Goal: Task Accomplishment & Management: Manage account settings

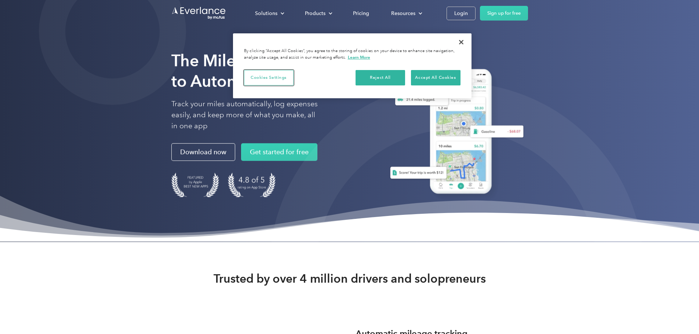
click at [273, 77] on button "Cookies Settings" at bounding box center [269, 77] width 50 height 15
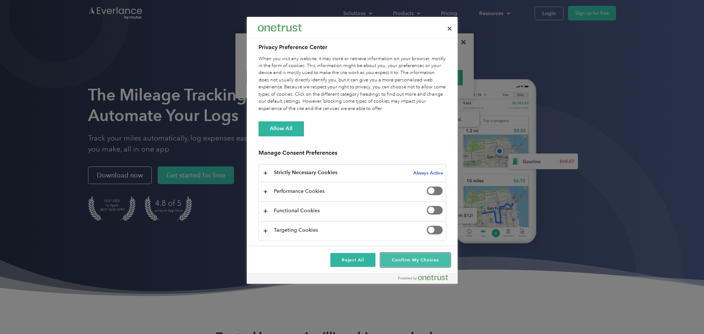
click at [412, 261] on button "Confirm My Choices" at bounding box center [415, 260] width 69 height 14
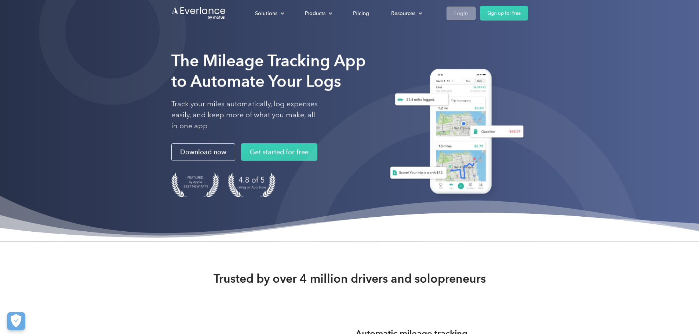
click at [468, 14] on div "Login" at bounding box center [461, 13] width 14 height 9
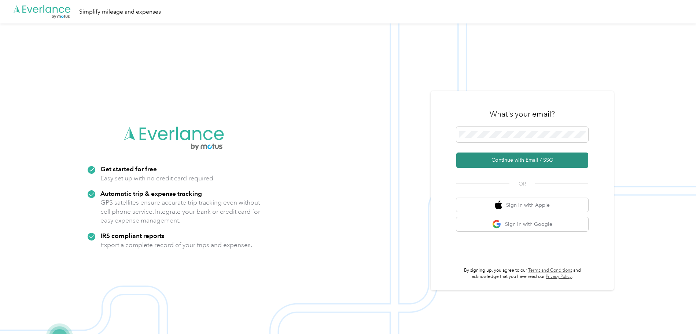
click at [497, 161] on button "Continue with Email / SSO" at bounding box center [523, 160] width 132 height 15
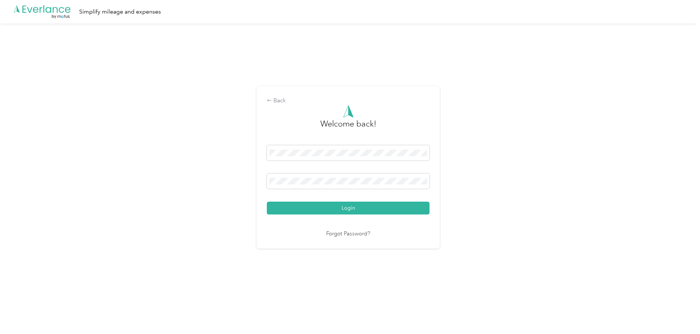
click at [267, 202] on button "Login" at bounding box center [348, 208] width 163 height 13
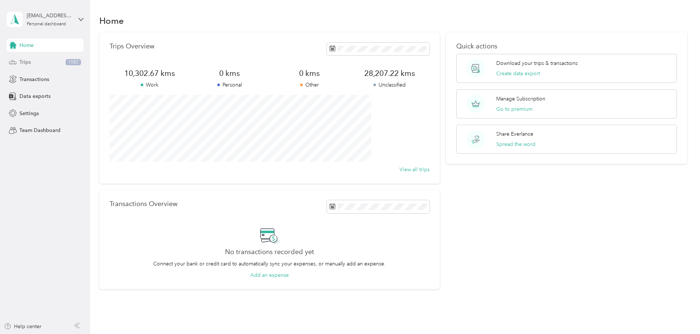
click at [27, 60] on span "Trips" at bounding box center [24, 62] width 11 height 8
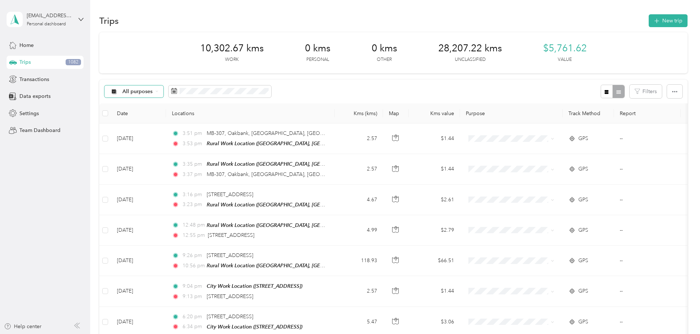
click at [158, 91] on icon at bounding box center [157, 91] width 3 height 3
click at [190, 118] on li "Unclassified" at bounding box center [186, 117] width 67 height 13
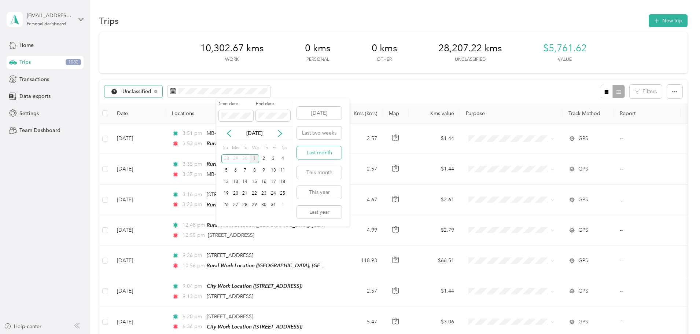
click at [333, 155] on button "Last month" at bounding box center [319, 152] width 45 height 13
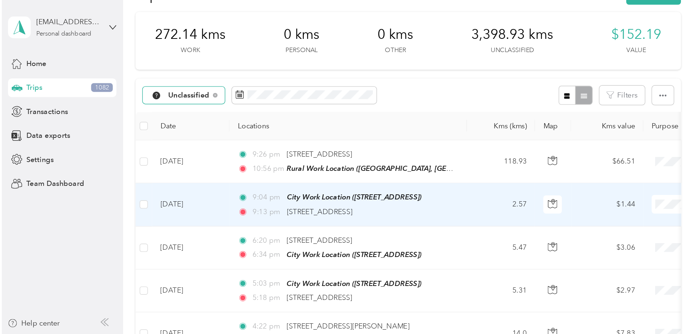
scroll to position [37, 0]
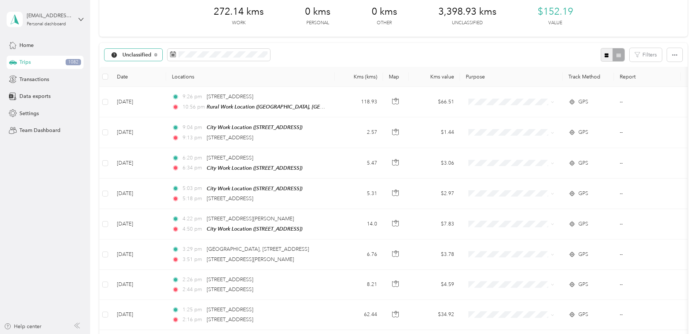
click at [605, 56] on icon "button" at bounding box center [607, 55] width 4 height 4
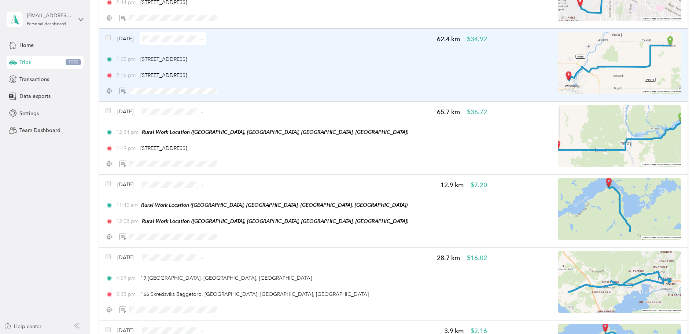
scroll to position [587, 0]
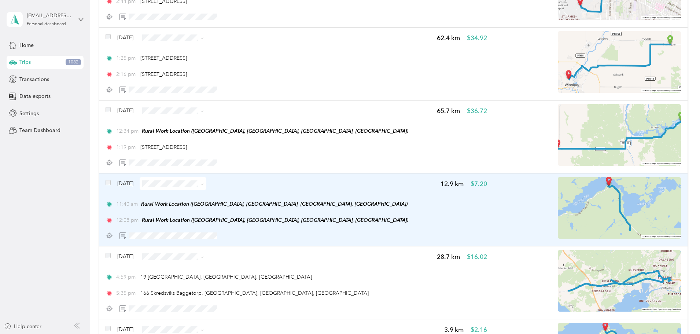
click at [204, 184] on icon at bounding box center [202, 184] width 3 height 3
click at [237, 247] on span "Resort" at bounding box center [243, 249] width 44 height 8
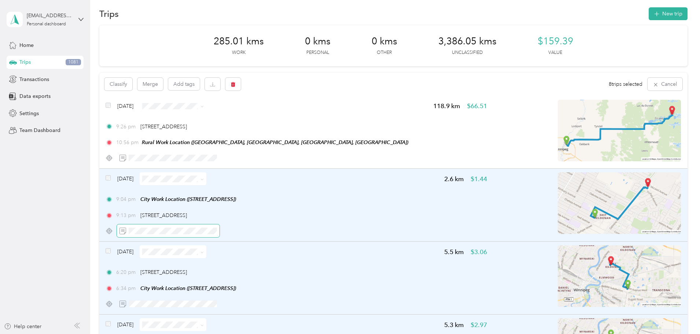
scroll to position [0, 0]
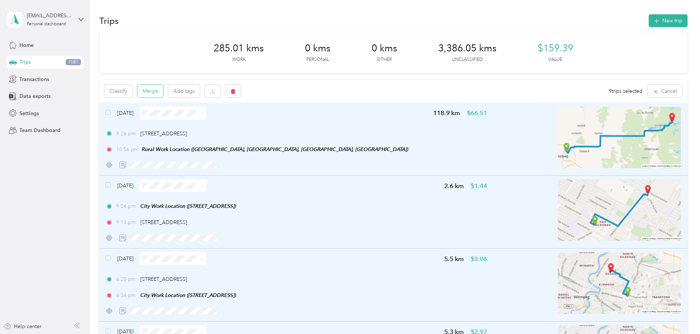
click at [163, 90] on button "Merge" at bounding box center [151, 91] width 26 height 13
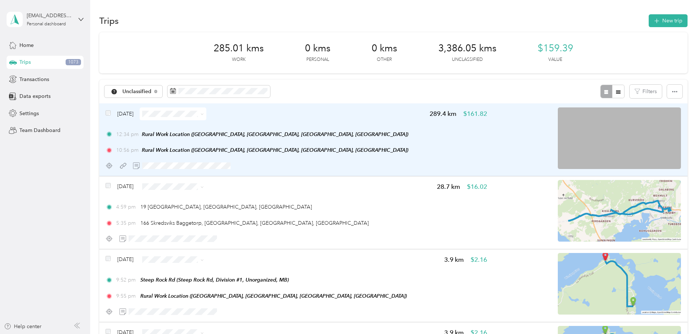
click at [204, 114] on icon at bounding box center [202, 114] width 3 height 3
click at [230, 191] on span "Errands/Shopping" at bounding box center [243, 192] width 44 height 8
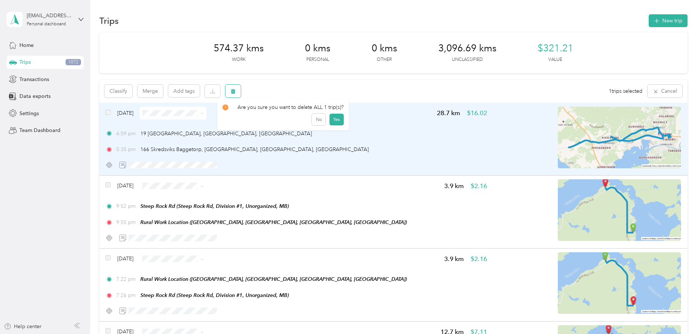
click at [236, 92] on icon "button" at bounding box center [233, 91] width 5 height 5
click at [333, 123] on button "Yes" at bounding box center [337, 122] width 14 height 12
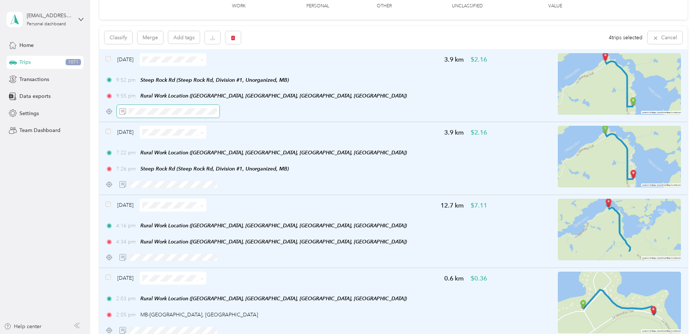
scroll to position [36, 0]
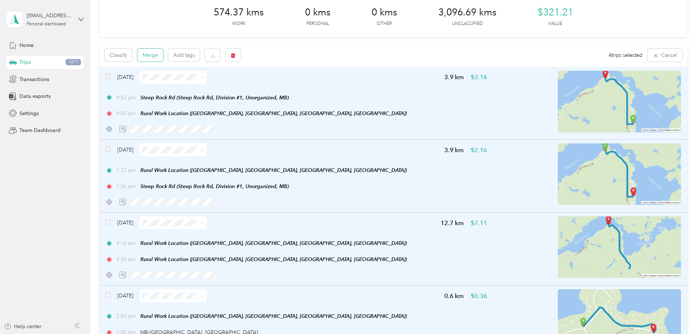
click at [163, 57] on button "Merge" at bounding box center [151, 55] width 26 height 13
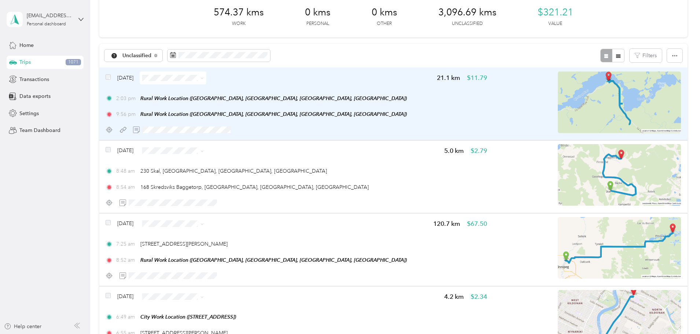
click at [204, 77] on icon at bounding box center [202, 78] width 3 height 3
click at [237, 141] on span "Resort" at bounding box center [243, 143] width 44 height 8
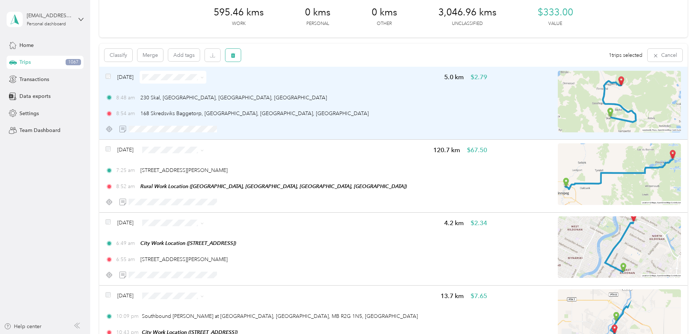
click at [235, 56] on icon "button" at bounding box center [233, 55] width 4 height 5
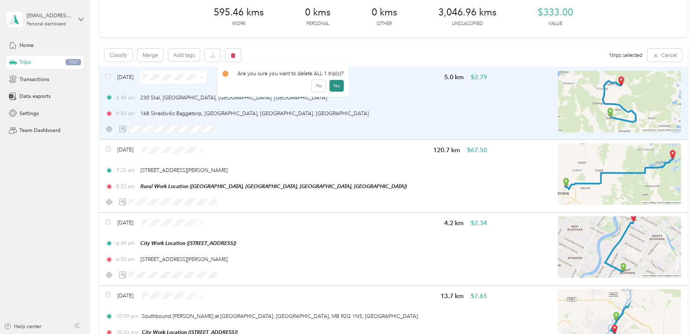
click at [332, 85] on button "Yes" at bounding box center [337, 86] width 14 height 12
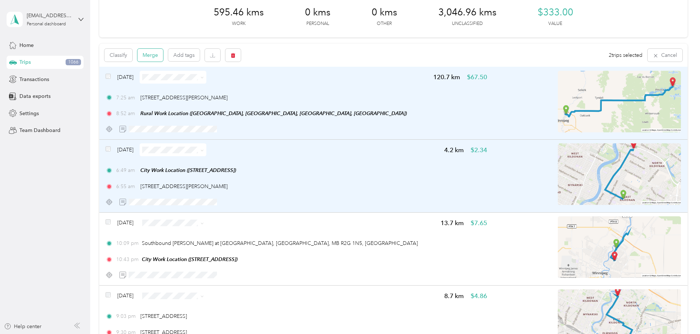
click at [163, 55] on button "Merge" at bounding box center [151, 55] width 26 height 13
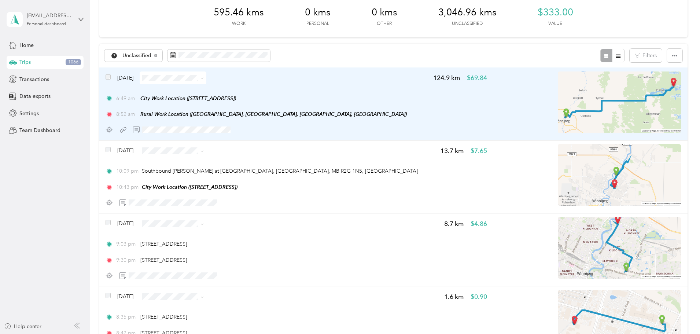
click at [204, 78] on icon at bounding box center [202, 78] width 3 height 3
click at [245, 155] on span "Errands/Shopping" at bounding box center [243, 156] width 44 height 8
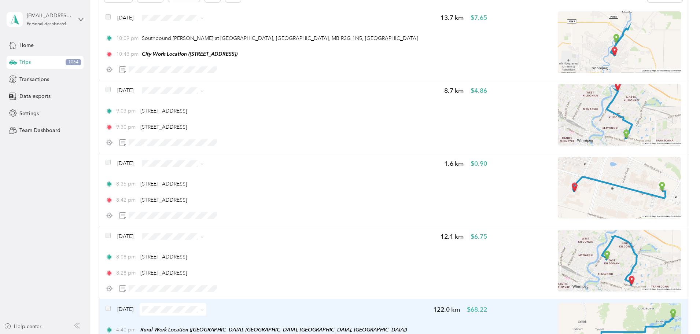
scroll to position [0, 0]
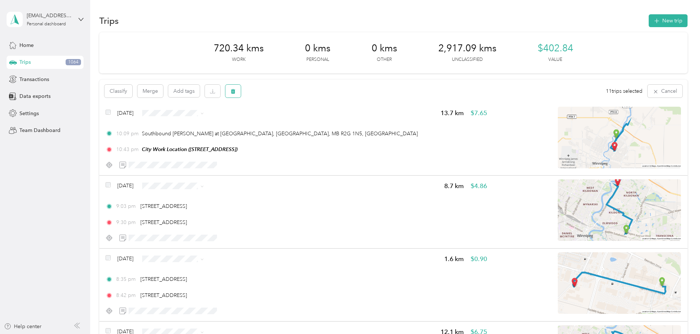
click at [236, 91] on icon "button" at bounding box center [233, 91] width 5 height 5
click at [338, 121] on button "Yes" at bounding box center [338, 122] width 14 height 12
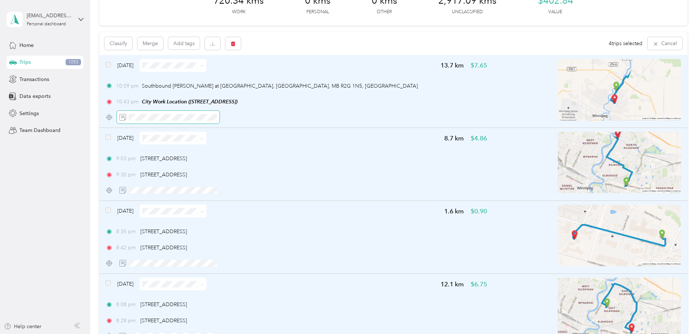
scroll to position [36, 0]
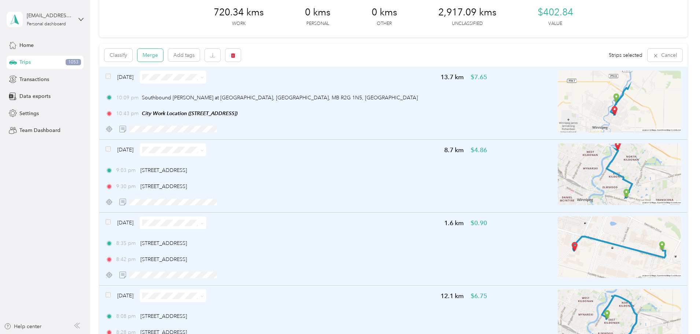
click at [163, 58] on button "Merge" at bounding box center [151, 55] width 26 height 13
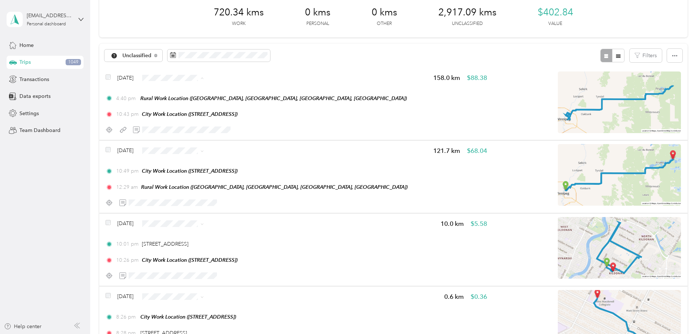
click at [220, 153] on span "Errands/Shopping" at bounding box center [236, 156] width 57 height 8
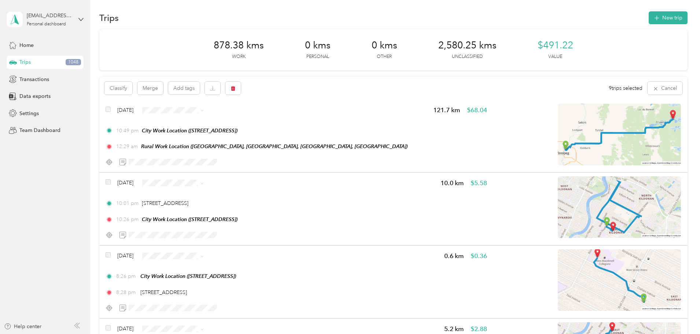
scroll to position [0, 0]
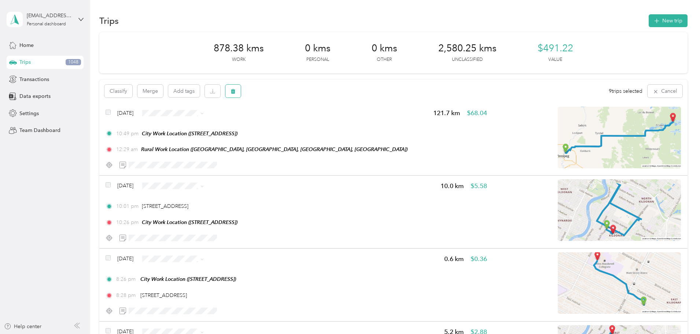
click at [241, 91] on button "button" at bounding box center [233, 91] width 15 height 13
click at [332, 123] on button "Yes" at bounding box center [337, 122] width 14 height 12
click at [241, 88] on button "button" at bounding box center [233, 91] width 15 height 13
click at [336, 124] on button "Yes" at bounding box center [337, 122] width 14 height 12
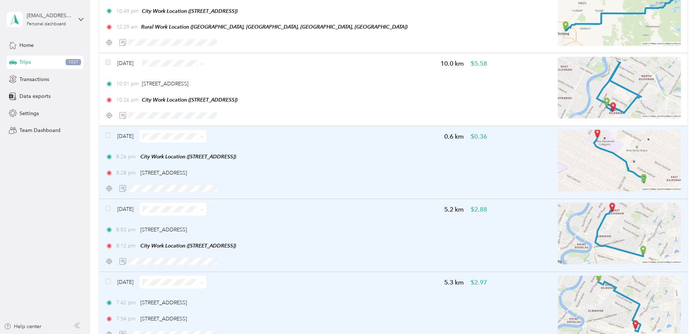
scroll to position [73, 0]
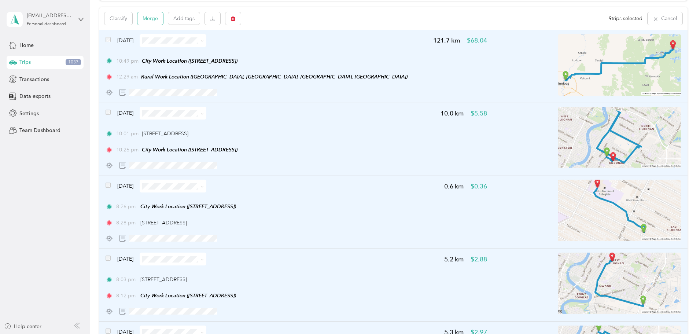
click at [163, 20] on button "Merge" at bounding box center [151, 18] width 26 height 13
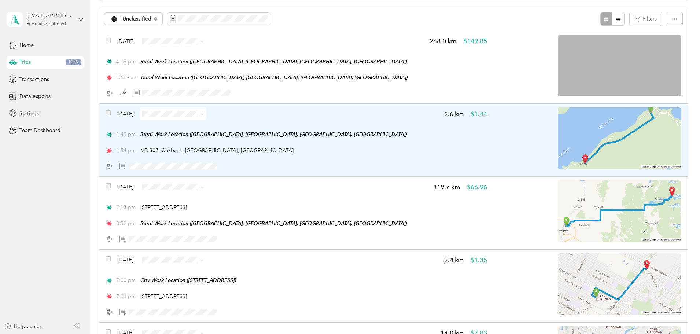
click at [204, 116] on icon at bounding box center [202, 114] width 3 height 3
click at [245, 177] on span "Resort" at bounding box center [243, 179] width 44 height 8
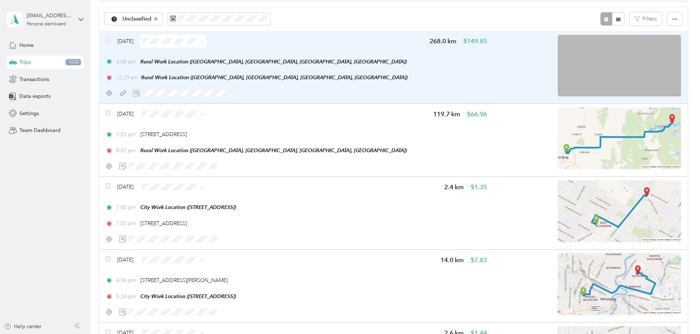
click at [204, 41] on icon at bounding box center [202, 41] width 3 height 3
click at [242, 120] on li "Errands/Shopping" at bounding box center [236, 116] width 67 height 13
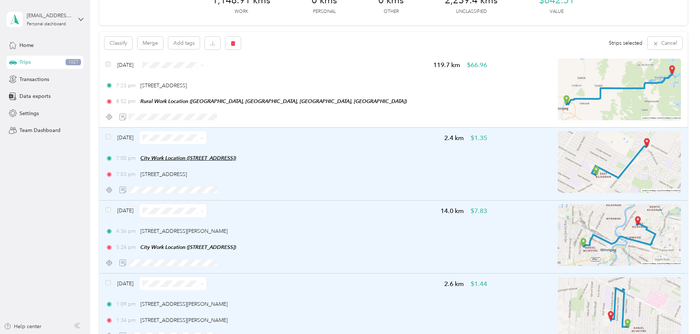
scroll to position [0, 0]
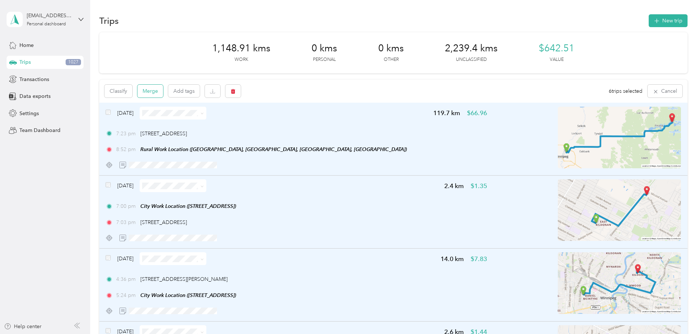
click at [163, 95] on button "Merge" at bounding box center [151, 91] width 26 height 13
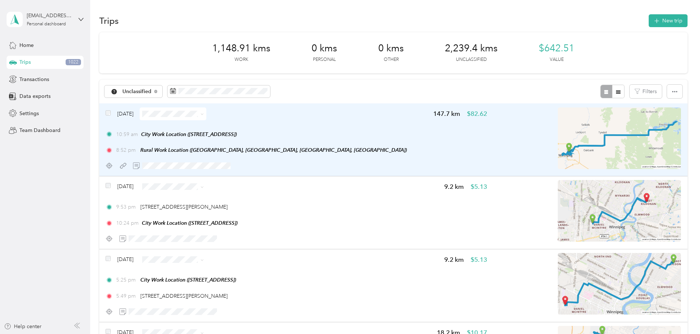
click at [204, 111] on span at bounding box center [202, 114] width 3 height 6
click at [204, 114] on icon at bounding box center [202, 114] width 3 height 3
click at [246, 191] on span "Errands/Shopping" at bounding box center [243, 192] width 44 height 8
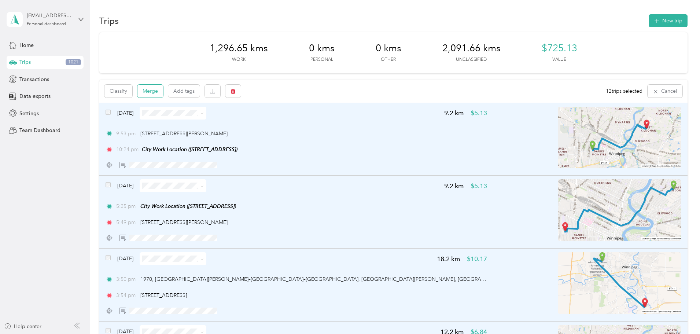
click at [163, 91] on button "Merge" at bounding box center [151, 91] width 26 height 13
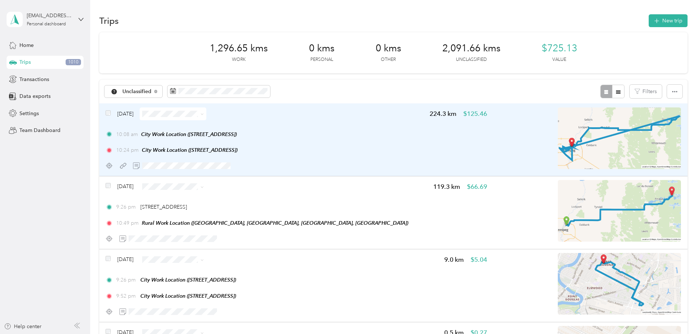
click at [204, 113] on span at bounding box center [201, 114] width 6 height 8
click at [204, 115] on icon at bounding box center [202, 114] width 3 height 3
click at [260, 191] on span "Errands/Shopping" at bounding box center [243, 192] width 44 height 8
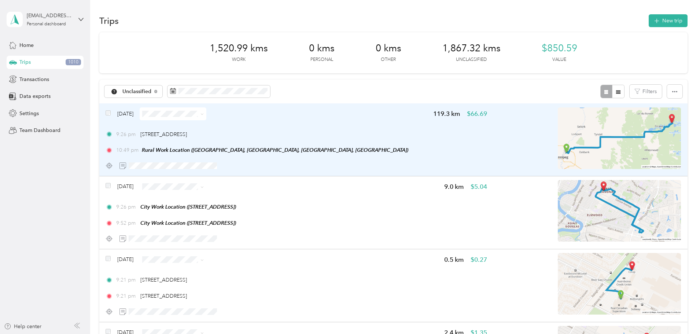
click at [154, 112] on div "[DATE] 119.3 km $66.69 9:26 pm [STREET_ADDRESS] 10:49 pm Rural Work Location ([…" at bounding box center [393, 139] width 589 height 73
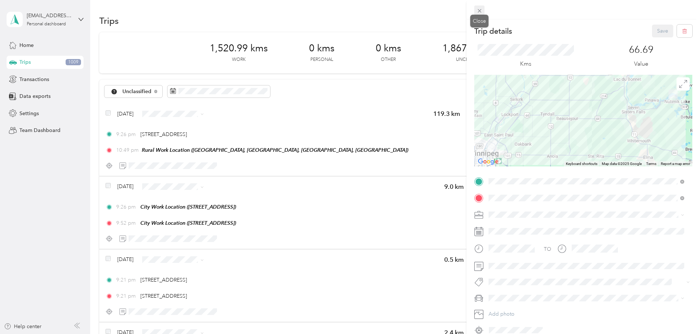
click at [480, 11] on icon at bounding box center [480, 11] width 4 height 4
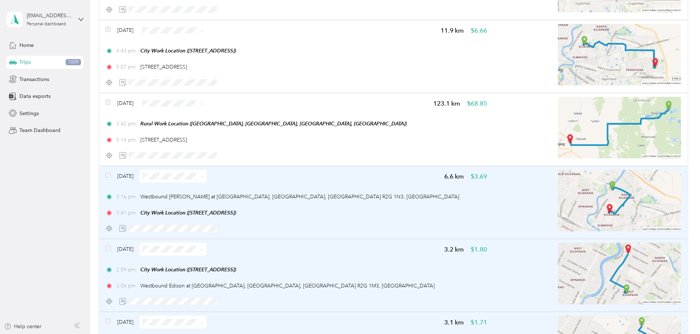
scroll to position [734, 0]
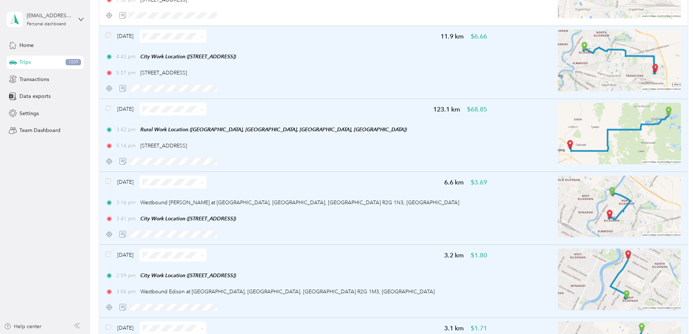
click at [111, 39] on span at bounding box center [108, 36] width 5 height 8
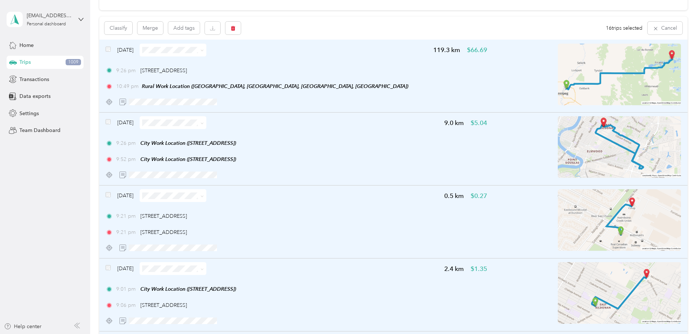
scroll to position [0, 0]
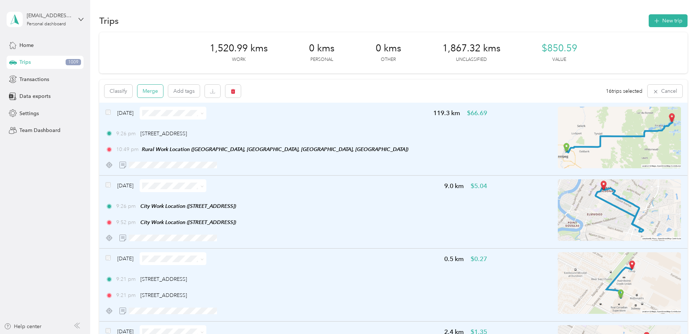
click at [163, 92] on button "Merge" at bounding box center [151, 91] width 26 height 13
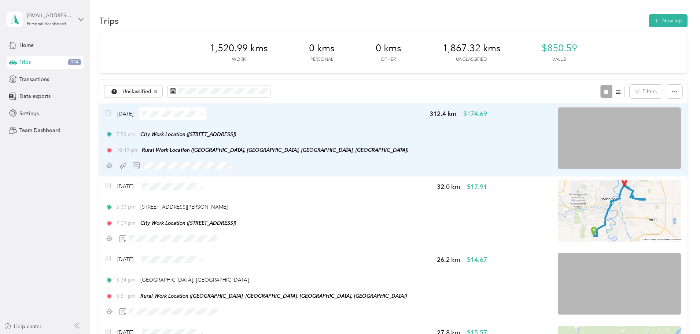
click at [204, 115] on icon at bounding box center [202, 114] width 3 height 3
click at [255, 191] on span "Errands/Shopping" at bounding box center [243, 191] width 44 height 8
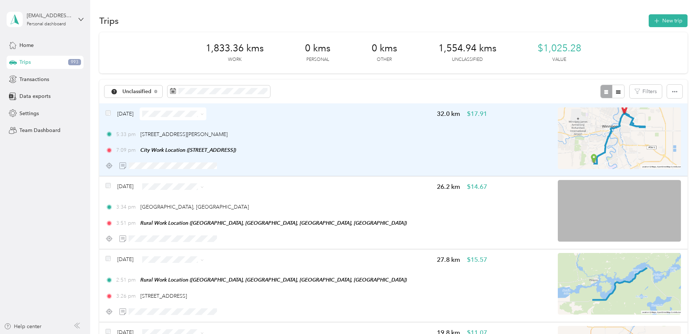
click at [204, 113] on span at bounding box center [201, 114] width 6 height 8
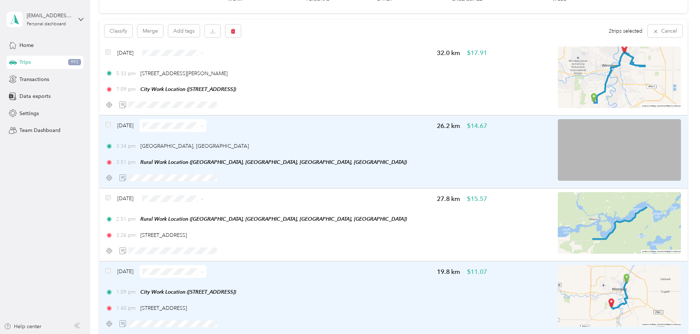
scroll to position [36, 0]
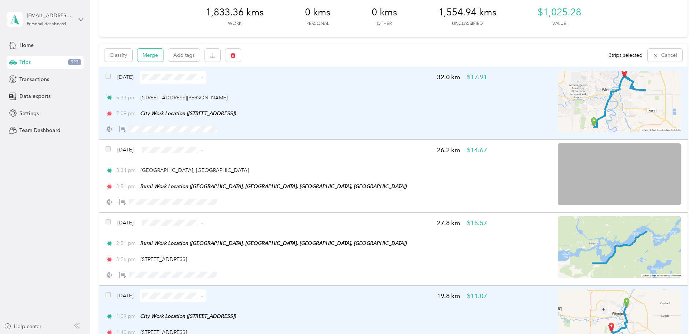
click at [163, 57] on button "Merge" at bounding box center [151, 55] width 26 height 13
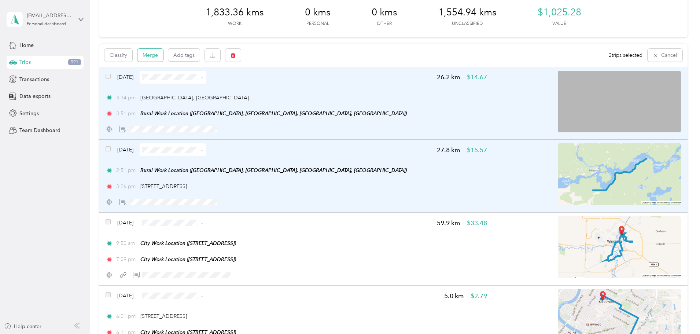
click at [163, 58] on button "Merge" at bounding box center [151, 55] width 26 height 13
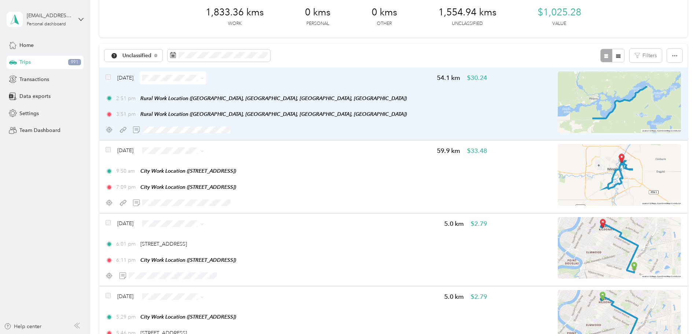
click at [204, 77] on span at bounding box center [201, 78] width 6 height 8
click at [204, 79] on icon at bounding box center [202, 78] width 3 height 3
click at [246, 153] on span "Errands/Shopping" at bounding box center [243, 156] width 44 height 8
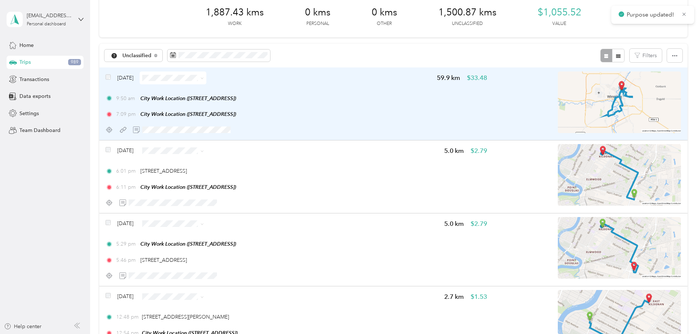
click at [204, 77] on icon at bounding box center [202, 78] width 3 height 3
click at [255, 152] on span "Errands/Shopping" at bounding box center [243, 153] width 44 height 8
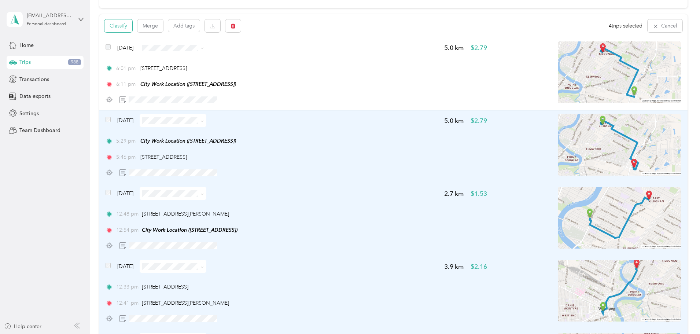
scroll to position [35, 0]
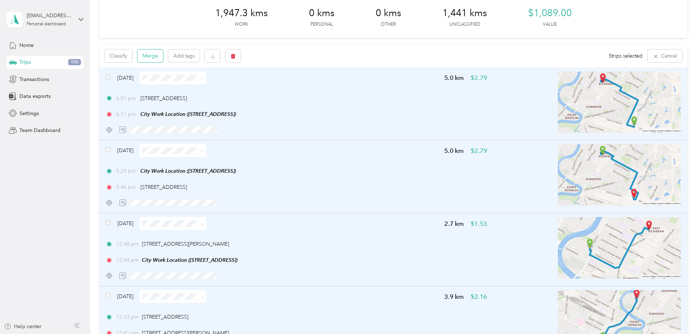
click at [163, 58] on button "Merge" at bounding box center [151, 56] width 26 height 13
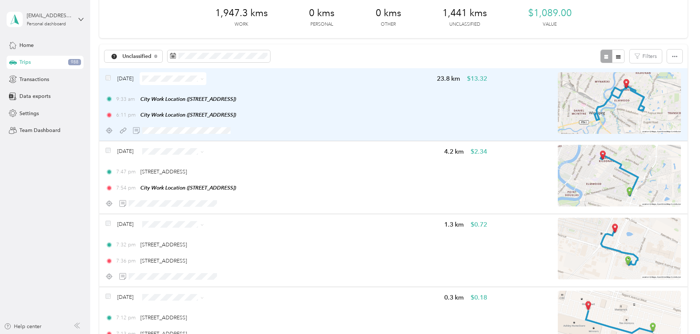
click at [204, 78] on icon at bounding box center [202, 78] width 3 height 3
click at [255, 131] on span "Meeting" at bounding box center [243, 131] width 44 height 8
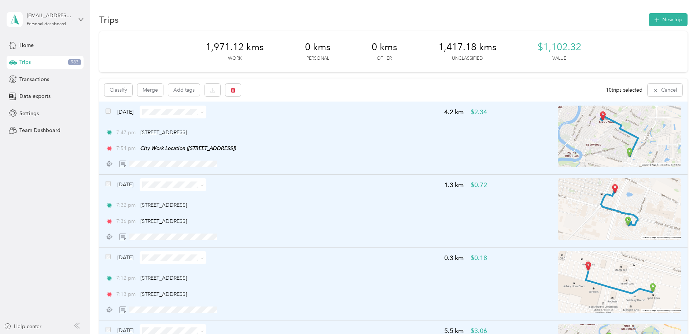
scroll to position [0, 0]
click at [163, 91] on button "Merge" at bounding box center [151, 91] width 26 height 13
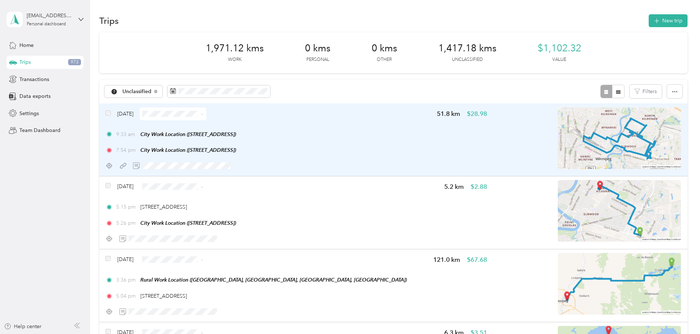
click at [206, 113] on span at bounding box center [173, 113] width 67 height 13
click at [204, 113] on icon at bounding box center [202, 114] width 3 height 3
click at [243, 194] on li "Errands/Shopping" at bounding box center [236, 189] width 67 height 13
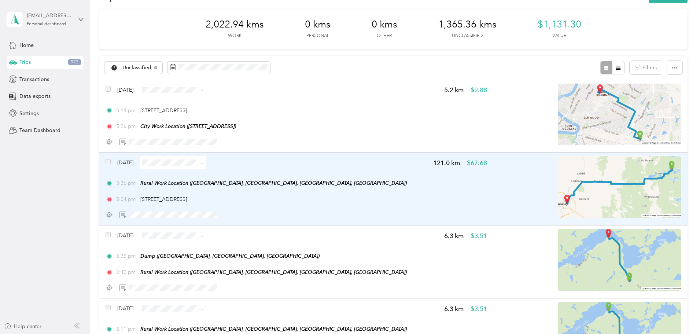
scroll to position [37, 0]
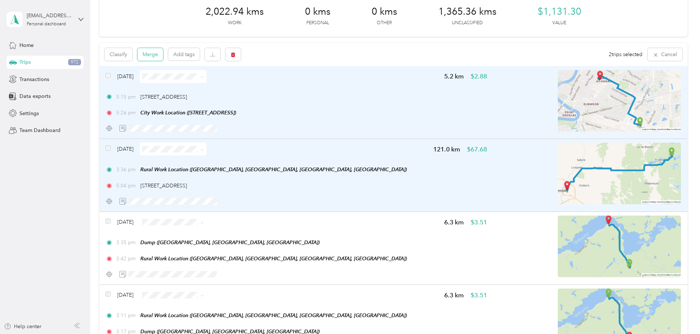
click at [163, 56] on button "Merge" at bounding box center [151, 54] width 26 height 13
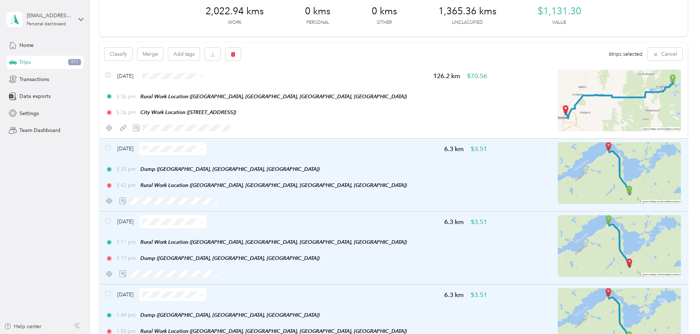
scroll to position [36, 0]
click at [163, 57] on button "Merge" at bounding box center [151, 55] width 26 height 13
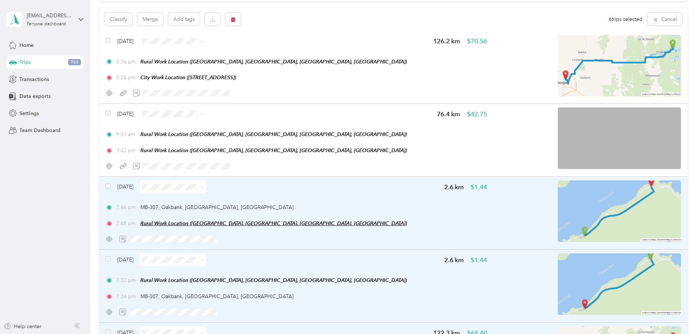
scroll to position [35, 0]
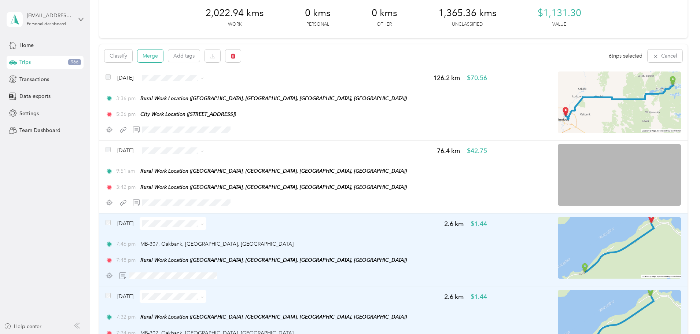
click at [163, 55] on button "Merge" at bounding box center [151, 56] width 26 height 13
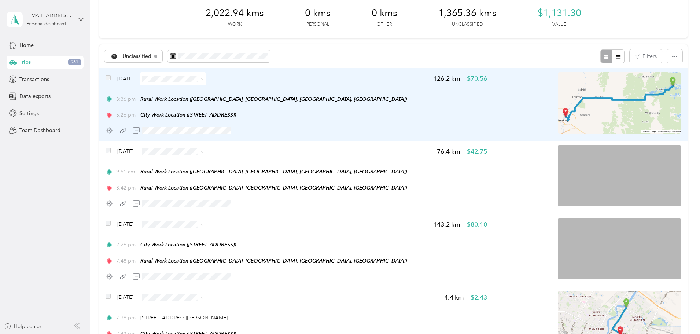
click at [204, 78] on icon at bounding box center [202, 78] width 3 height 3
click at [232, 158] on li "Errands/Shopping" at bounding box center [236, 153] width 67 height 13
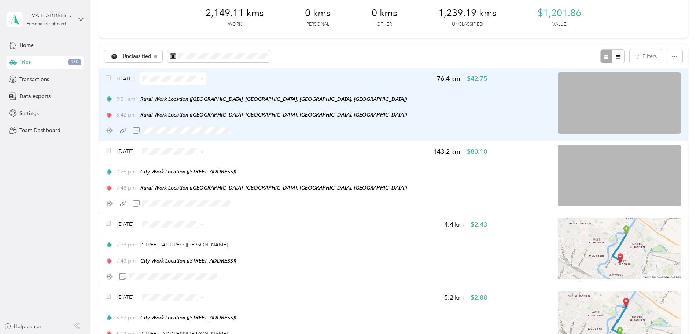
click at [204, 79] on icon at bounding box center [202, 78] width 3 height 3
click at [260, 145] on li "Resort" at bounding box center [236, 140] width 67 height 13
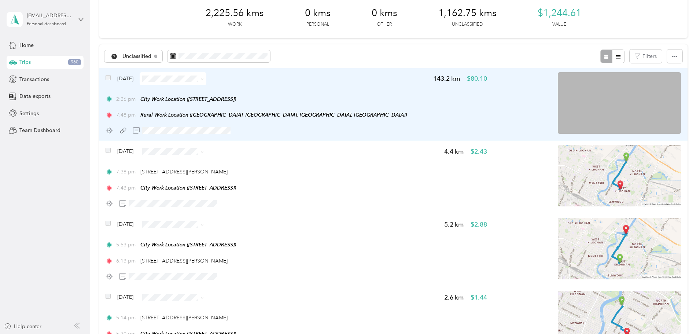
click at [204, 79] on icon at bounding box center [202, 78] width 3 height 3
click at [237, 158] on li "Errands/Shopping" at bounding box center [236, 156] width 67 height 13
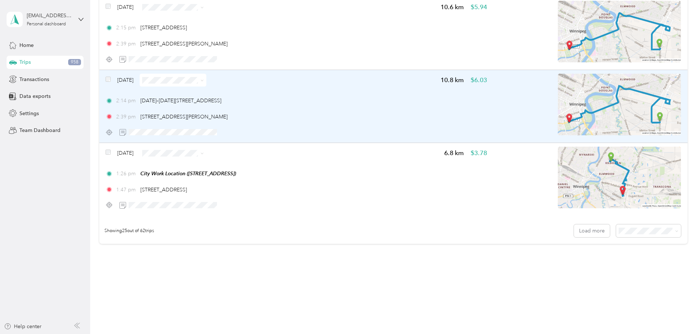
scroll to position [1723, 0]
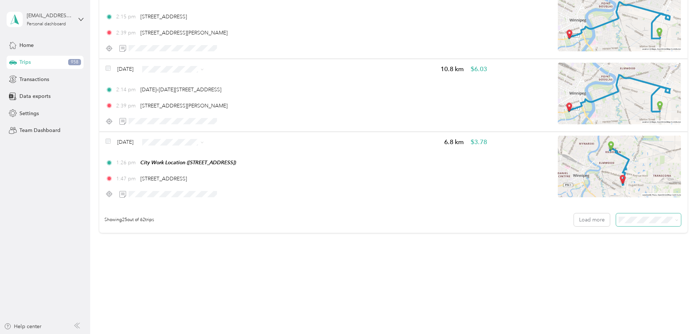
click at [676, 220] on icon at bounding box center [677, 220] width 3 height 3
click at [589, 256] on span "100 per load" at bounding box center [586, 259] width 30 height 6
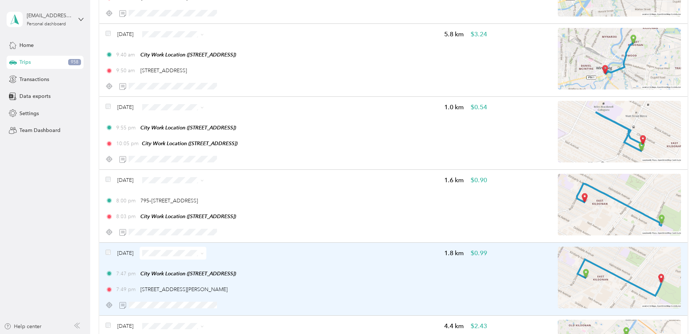
scroll to position [4020, 0]
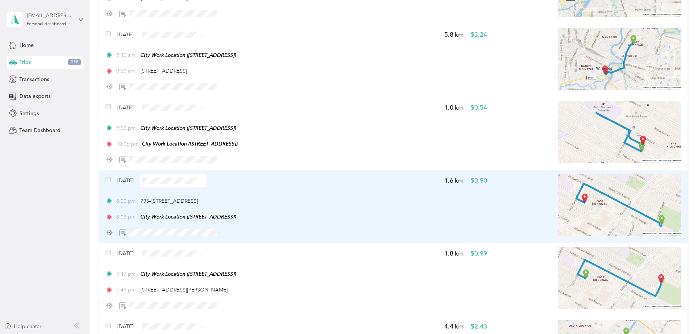
click at [584, 219] on img at bounding box center [619, 205] width 123 height 62
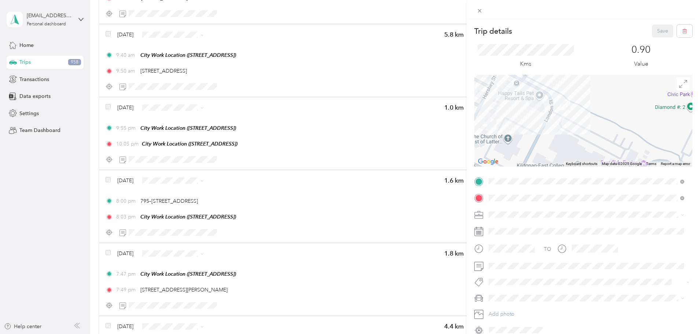
drag, startPoint x: 541, startPoint y: 154, endPoint x: 577, endPoint y: 126, distance: 46.0
click at [577, 126] on div at bounding box center [584, 121] width 218 height 92
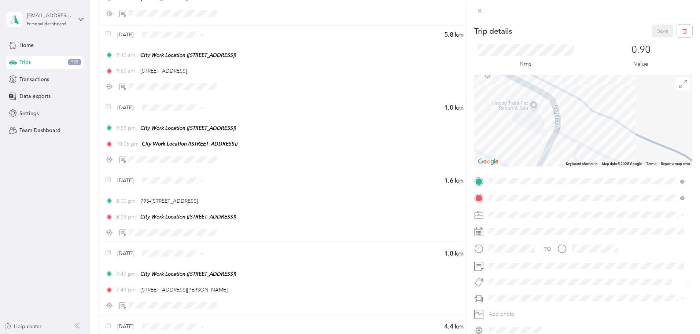
drag, startPoint x: 572, startPoint y: 133, endPoint x: 607, endPoint y: 167, distance: 48.5
click at [607, 167] on div "Trip details Save This trip cannot be edited because it is either under review,…" at bounding box center [584, 180] width 218 height 311
drag, startPoint x: 606, startPoint y: 145, endPoint x: 517, endPoint y: 106, distance: 96.4
click at [517, 106] on div at bounding box center [584, 121] width 218 height 92
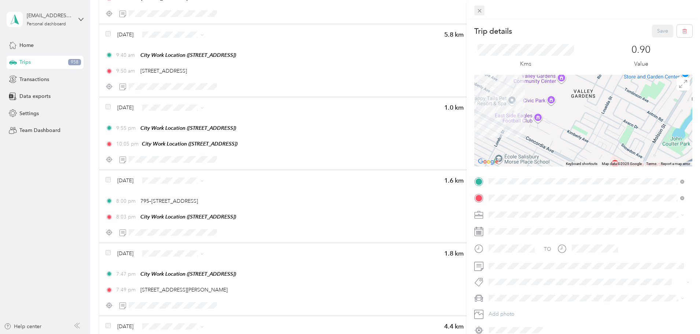
click at [479, 10] on icon at bounding box center [480, 11] width 4 height 4
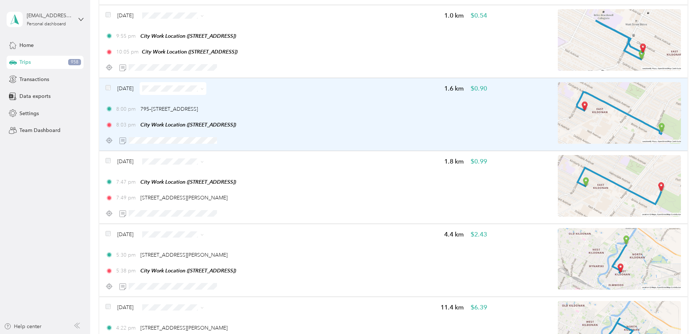
scroll to position [4130, 0]
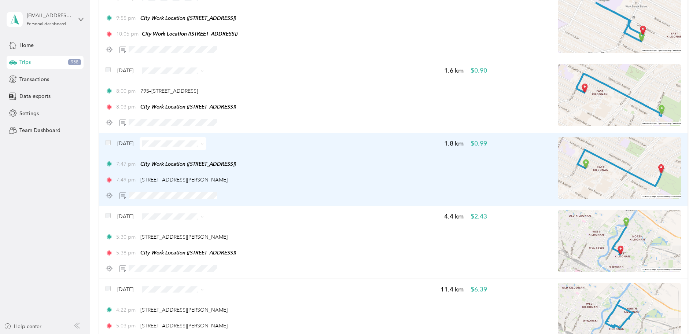
click at [558, 179] on img at bounding box center [619, 168] width 123 height 62
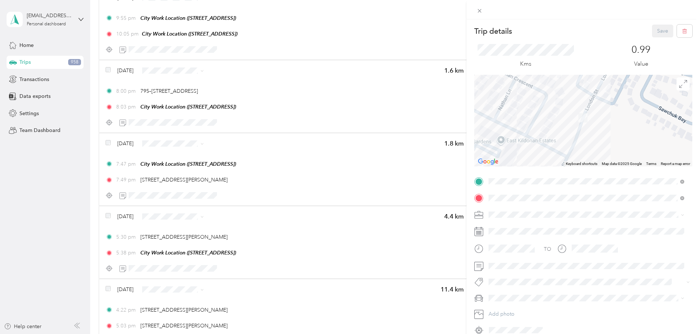
drag, startPoint x: 589, startPoint y: 94, endPoint x: 606, endPoint y: 130, distance: 39.9
click at [606, 130] on div at bounding box center [584, 121] width 218 height 92
click at [482, 10] on icon at bounding box center [480, 11] width 6 height 6
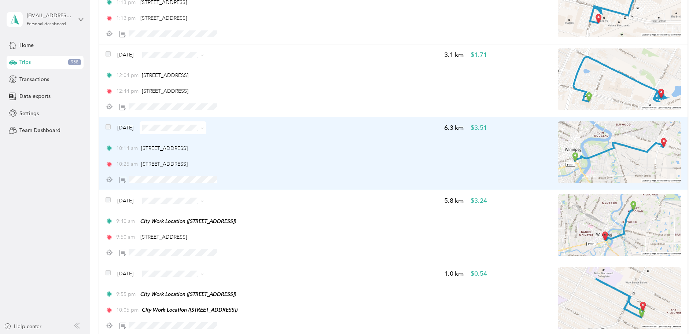
scroll to position [3837, 0]
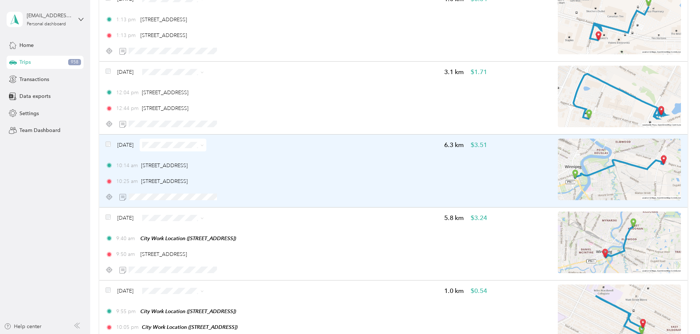
click at [558, 183] on img at bounding box center [619, 170] width 123 height 62
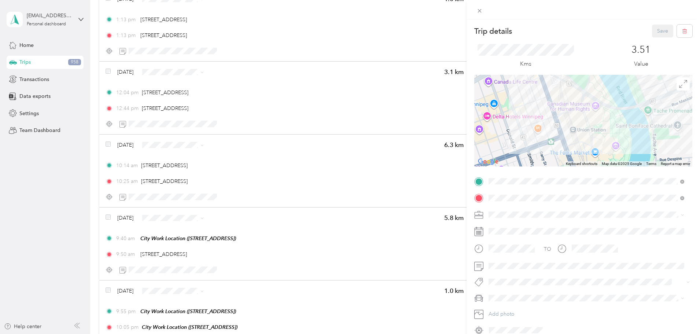
drag, startPoint x: 514, startPoint y: 135, endPoint x: 553, endPoint y: 159, distance: 45.5
click at [553, 159] on div at bounding box center [584, 121] width 218 height 92
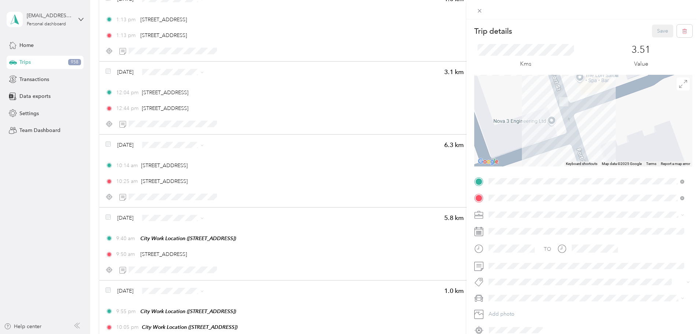
drag, startPoint x: 536, startPoint y: 120, endPoint x: 586, endPoint y: 113, distance: 50.7
click at [586, 113] on div at bounding box center [584, 121] width 218 height 92
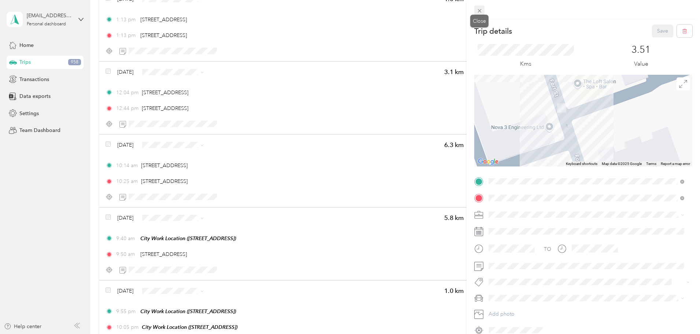
click at [480, 12] on icon at bounding box center [480, 11] width 6 height 6
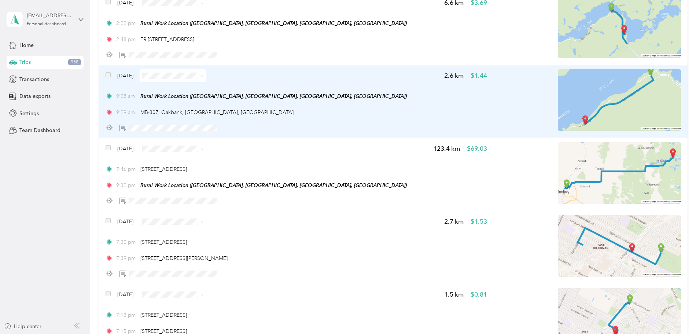
scroll to position [3066, 0]
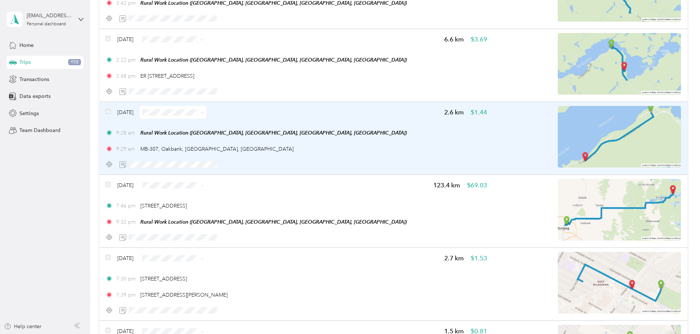
click at [111, 114] on span at bounding box center [108, 113] width 5 height 8
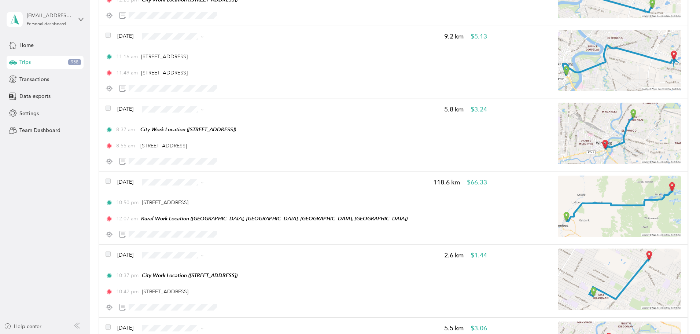
scroll to position [0, 0]
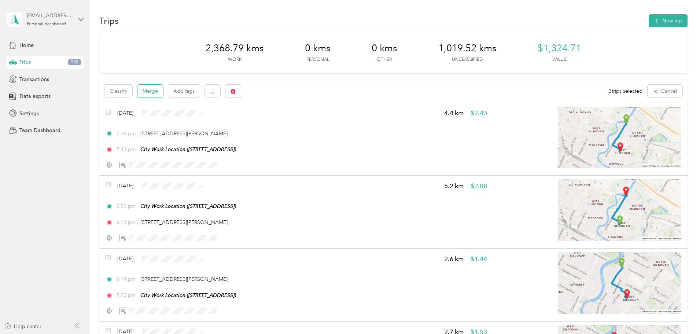
click at [163, 92] on button "Merge" at bounding box center [151, 91] width 26 height 13
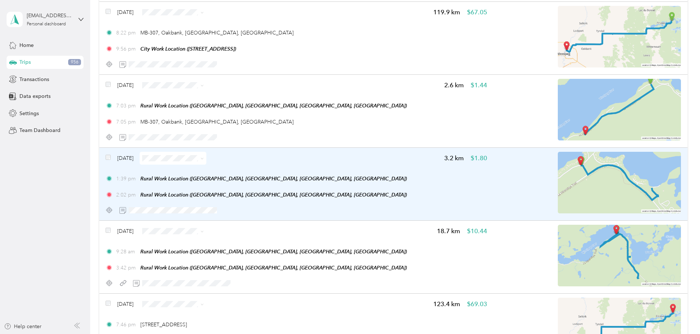
scroll to position [2802, 0]
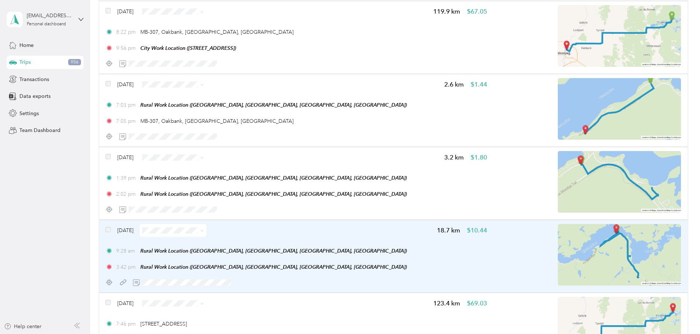
click at [204, 230] on icon at bounding box center [202, 230] width 3 height 3
click at [242, 176] on span "Resort" at bounding box center [240, 179] width 44 height 8
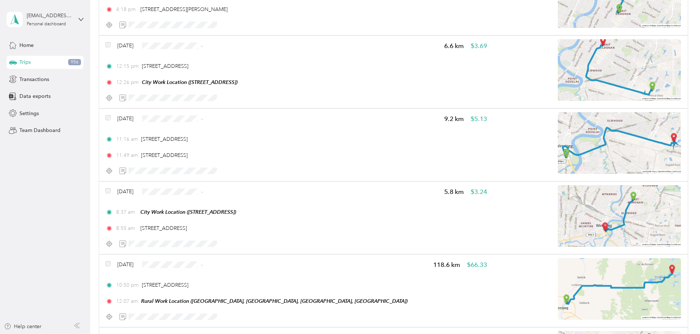
scroll to position [0, 0]
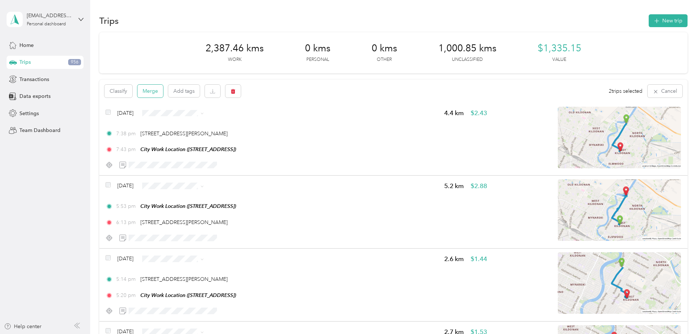
click at [163, 92] on button "Merge" at bounding box center [151, 91] width 26 height 13
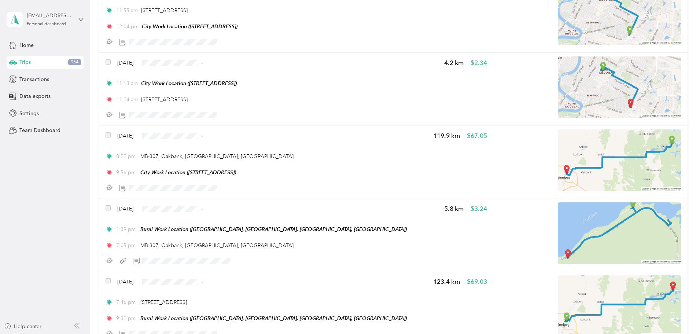
scroll to position [2683, 0]
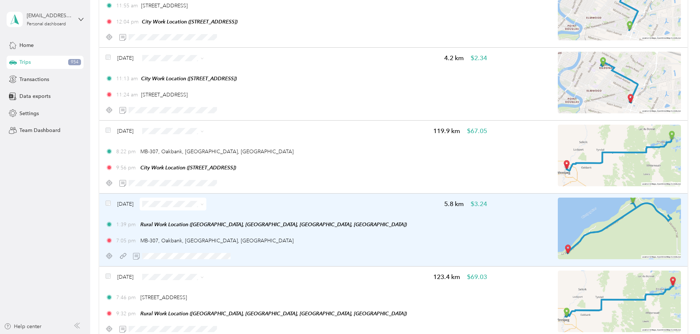
click at [204, 206] on icon at bounding box center [202, 204] width 3 height 3
click at [254, 271] on li "Resort" at bounding box center [233, 269] width 67 height 13
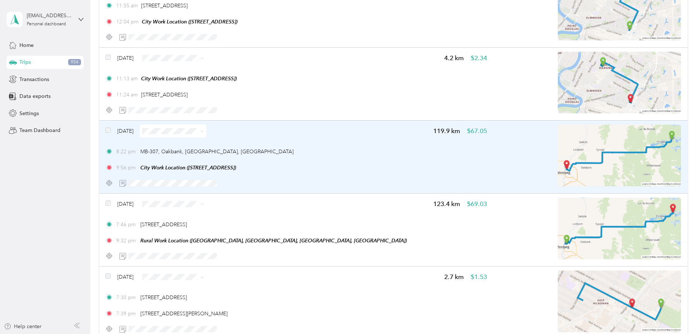
click at [204, 132] on icon at bounding box center [202, 131] width 3 height 3
click at [239, 145] on span "Work" at bounding box center [240, 145] width 44 height 8
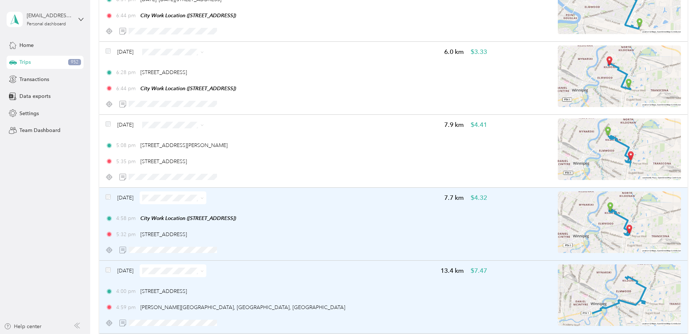
scroll to position [1288, 0]
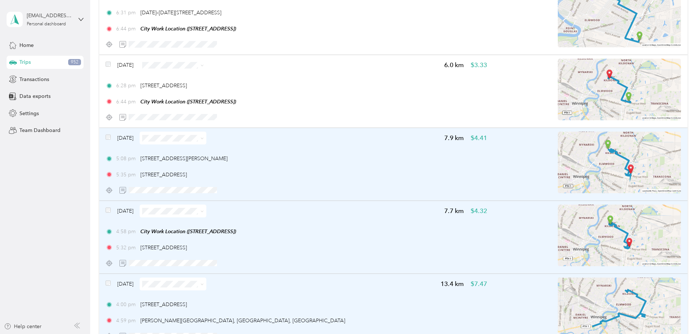
click at [111, 140] on span at bounding box center [108, 138] width 5 height 8
click at [156, 130] on div "[DATE] 7.9 km $4.41 5:08 pm 419–[STREET_ADDRESS][GEOGRAPHIC_DATA][PERSON_NAME] …" at bounding box center [393, 164] width 589 height 73
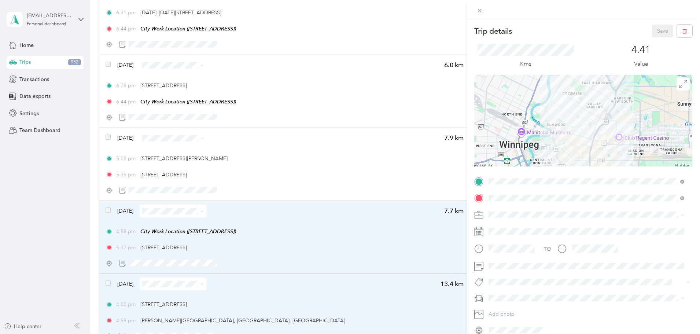
click at [156, 137] on div "Trip details Save This trip cannot be edited because it is either under review,…" at bounding box center [350, 167] width 700 height 334
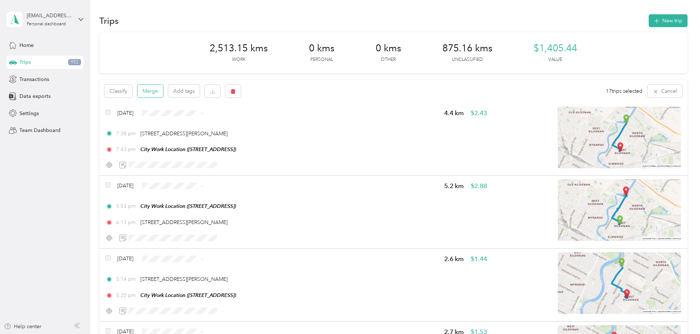
click at [163, 92] on button "Merge" at bounding box center [151, 91] width 26 height 13
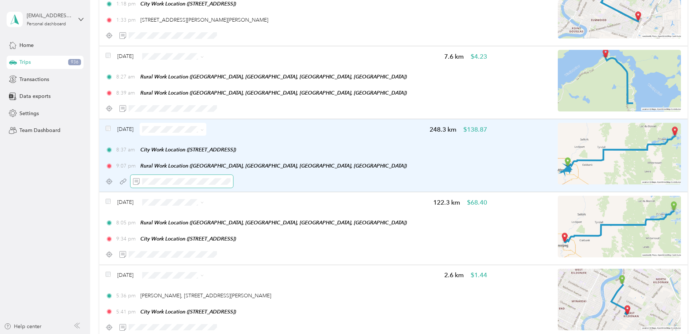
scroll to position [1100, 0]
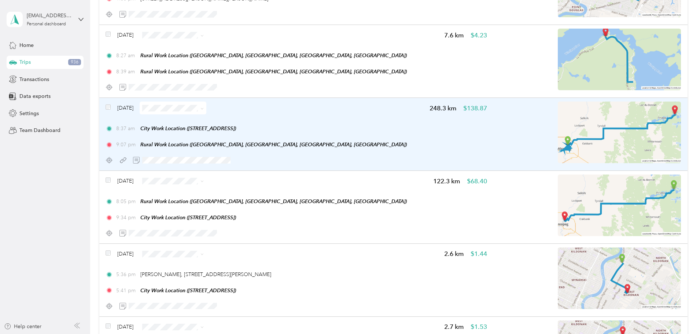
click at [204, 107] on icon at bounding box center [202, 108] width 3 height 3
click at [234, 159] on span "Meeting" at bounding box center [240, 160] width 44 height 8
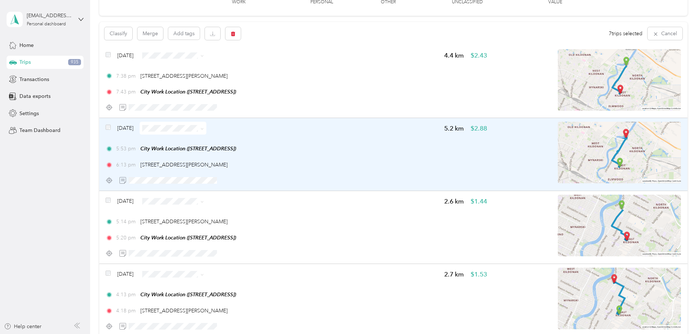
scroll to position [36, 0]
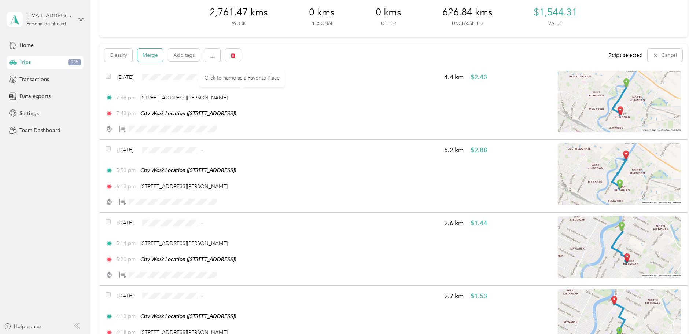
click at [163, 57] on button "Merge" at bounding box center [151, 55] width 26 height 13
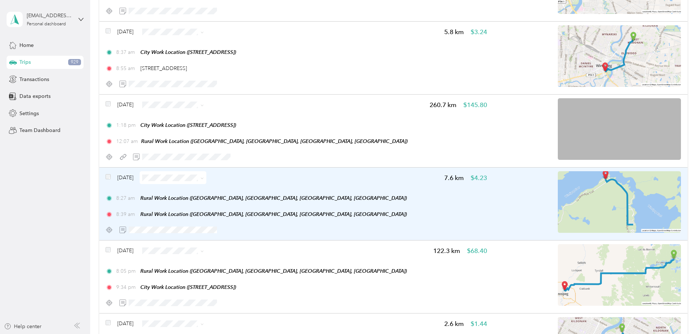
scroll to position [549, 0]
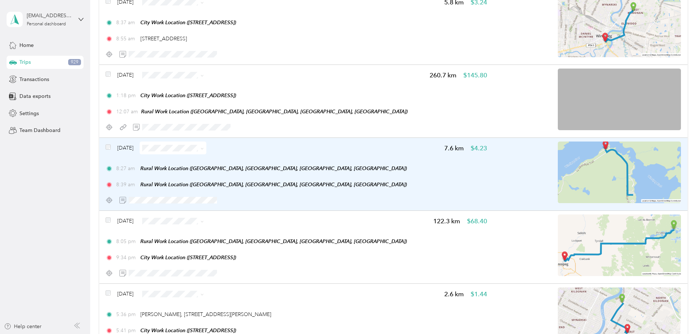
click at [204, 147] on icon at bounding box center [202, 148] width 3 height 3
click at [224, 213] on span "Resort" at bounding box center [243, 212] width 44 height 8
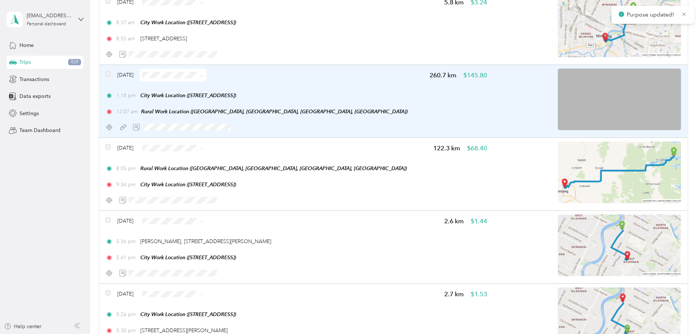
click at [204, 75] on icon at bounding box center [202, 75] width 3 height 3
click at [235, 150] on span "Errands/Shopping" at bounding box center [243, 151] width 44 height 8
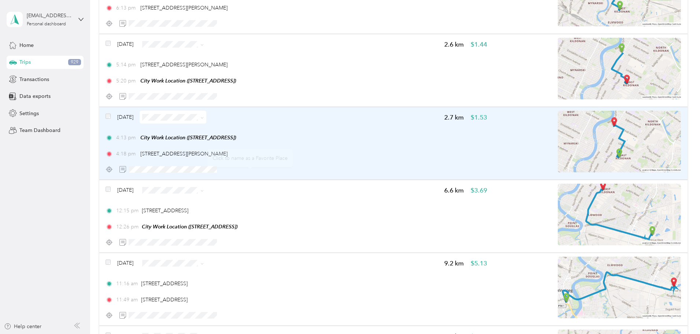
scroll to position [220, 0]
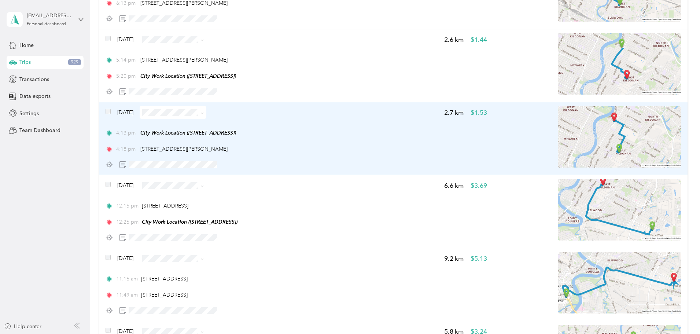
click at [566, 145] on img at bounding box center [619, 137] width 123 height 62
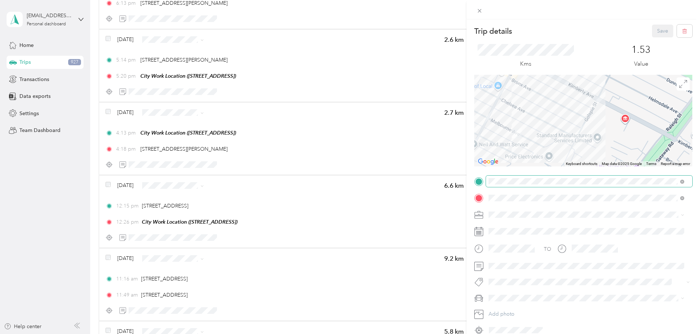
click at [643, 178] on div "Trip details Save This trip cannot be edited because it is either under review,…" at bounding box center [584, 180] width 218 height 311
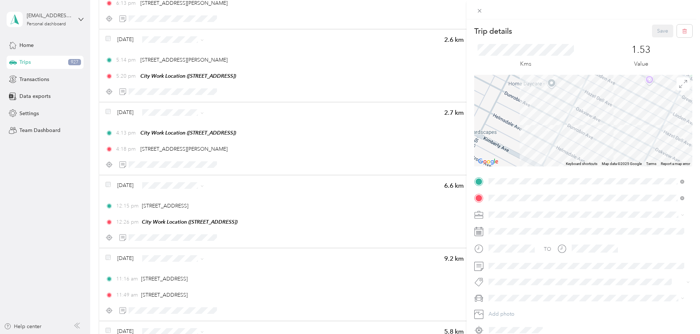
drag, startPoint x: 601, startPoint y: 117, endPoint x: 535, endPoint y: 159, distance: 79.0
click at [541, 153] on div at bounding box center [584, 121] width 218 height 92
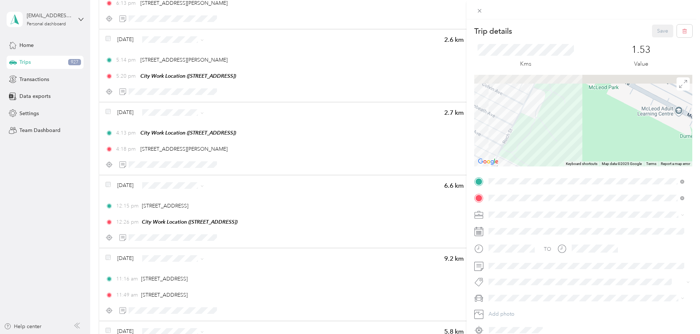
drag, startPoint x: 536, startPoint y: 109, endPoint x: 574, endPoint y: 174, distance: 75.1
click at [574, 174] on div "Trip details Save This trip cannot be edited because it is either under review,…" at bounding box center [584, 180] width 218 height 311
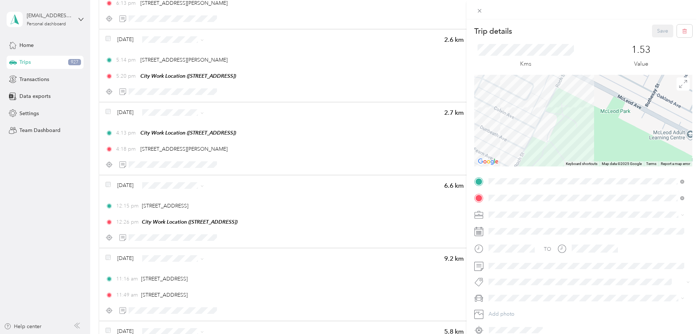
drag, startPoint x: 568, startPoint y: 92, endPoint x: 574, endPoint y: 145, distance: 53.6
click at [570, 131] on div at bounding box center [584, 121] width 218 height 92
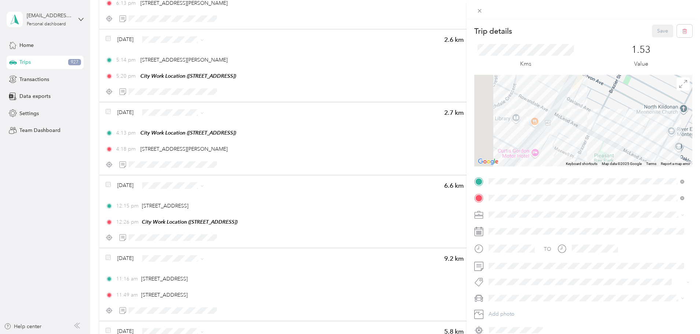
drag, startPoint x: 513, startPoint y: 126, endPoint x: 619, endPoint y: 151, distance: 108.8
click at [618, 150] on div at bounding box center [584, 121] width 218 height 92
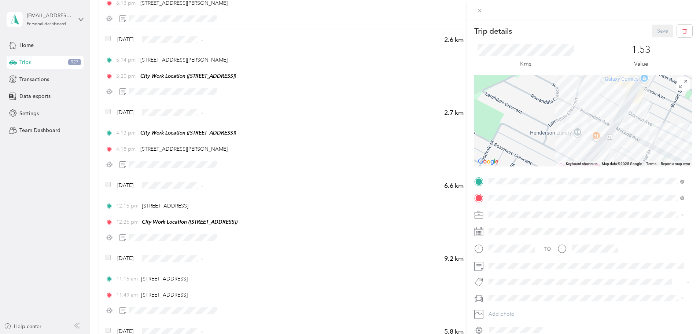
drag, startPoint x: 608, startPoint y: 149, endPoint x: 591, endPoint y: 132, distance: 23.9
click at [591, 132] on div at bounding box center [584, 121] width 218 height 92
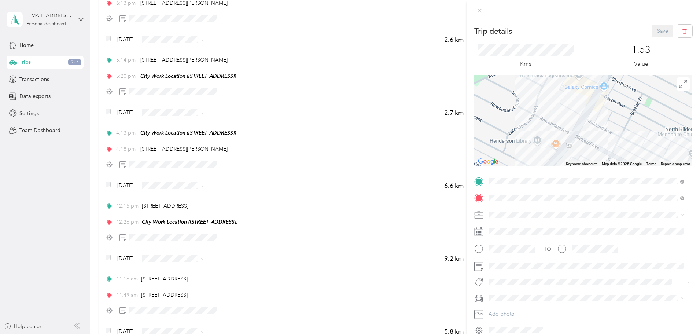
click at [331, 293] on div "Trip details Save This trip cannot be edited because it is either under review,…" at bounding box center [350, 167] width 700 height 334
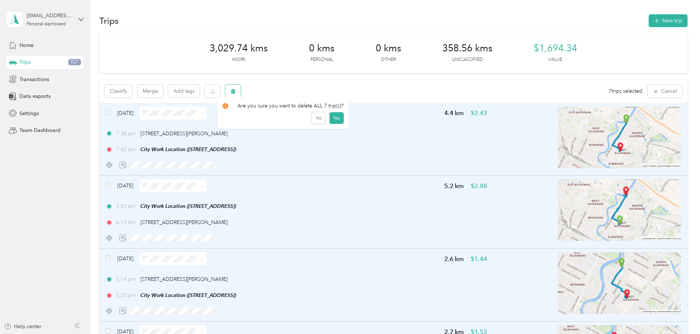
click at [235, 90] on icon "button" at bounding box center [233, 91] width 4 height 5
click at [334, 122] on button "Yes" at bounding box center [337, 122] width 14 height 12
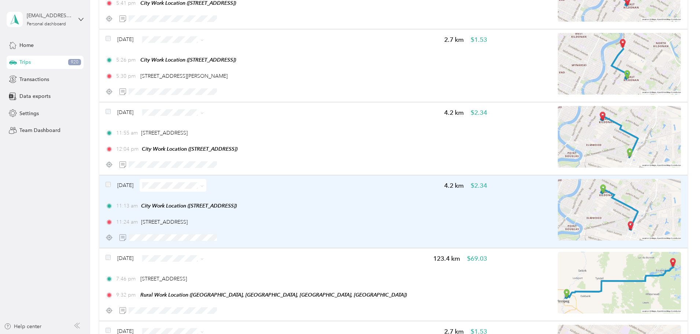
scroll to position [183, 0]
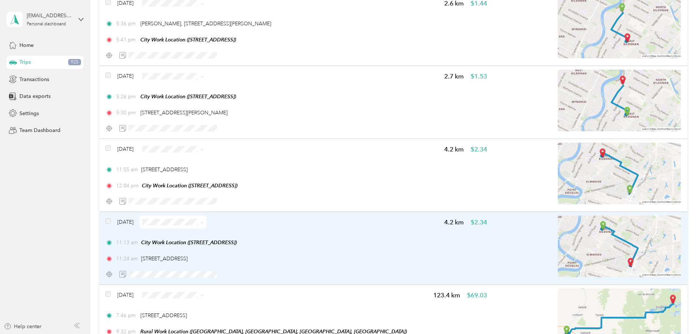
click at [582, 250] on img at bounding box center [619, 247] width 123 height 62
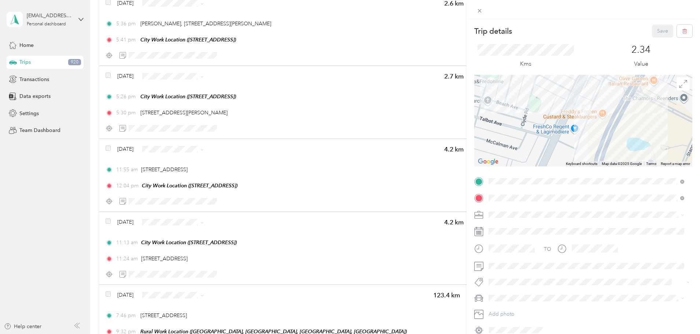
drag, startPoint x: 606, startPoint y: 114, endPoint x: 588, endPoint y: 154, distance: 43.8
click at [588, 154] on div at bounding box center [584, 121] width 218 height 92
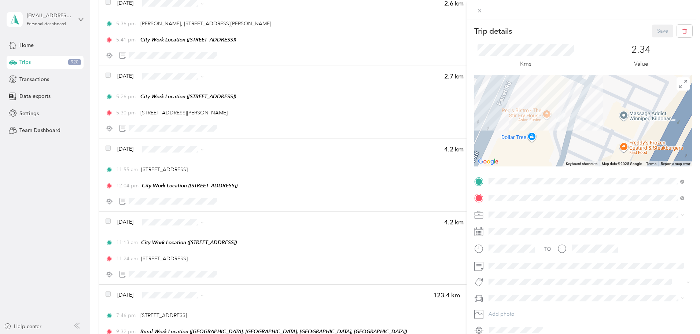
drag, startPoint x: 577, startPoint y: 117, endPoint x: 571, endPoint y: 143, distance: 27.0
click at [571, 143] on div at bounding box center [584, 121] width 218 height 92
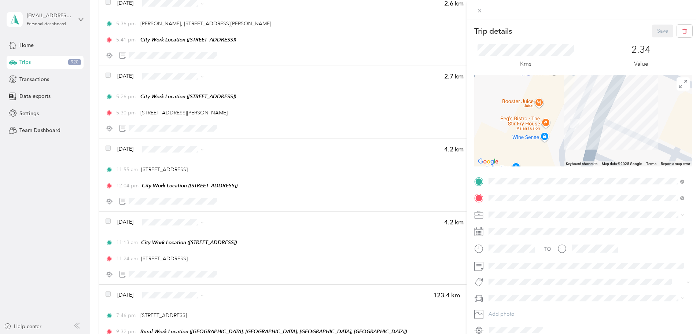
drag, startPoint x: 567, startPoint y: 136, endPoint x: 575, endPoint y: 138, distance: 8.3
click at [575, 138] on div at bounding box center [584, 121] width 218 height 92
click at [482, 15] on div "Close" at bounding box center [480, 21] width 18 height 13
click at [481, 12] on icon at bounding box center [480, 11] width 4 height 4
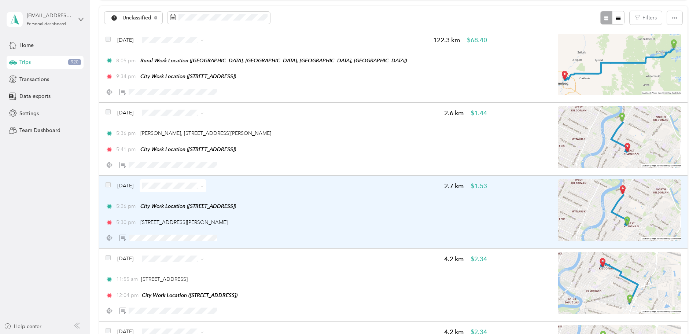
scroll to position [73, 0]
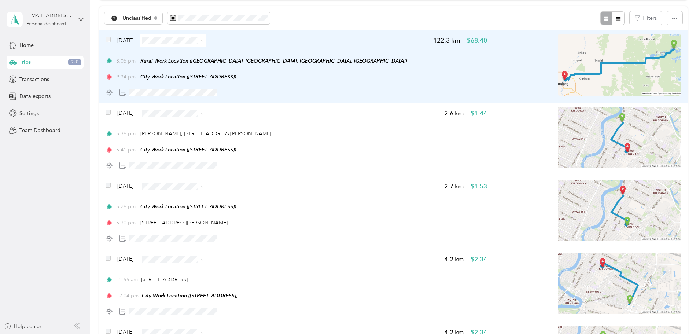
click at [204, 40] on icon at bounding box center [202, 40] width 3 height 3
click at [253, 57] on li "Work" at bounding box center [233, 54] width 67 height 13
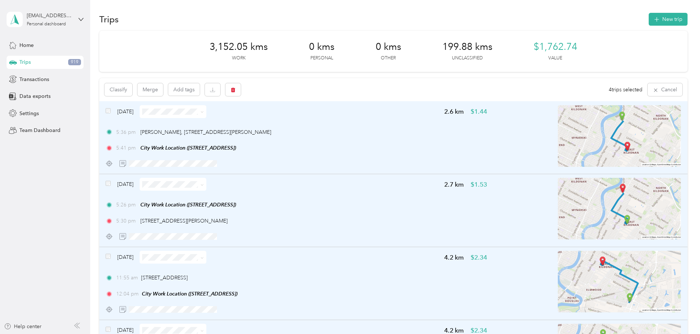
scroll to position [0, 0]
click at [236, 92] on icon "button" at bounding box center [233, 91] width 5 height 5
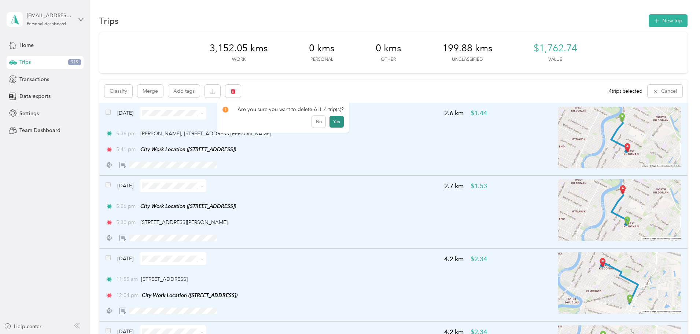
click at [335, 120] on button "Yes" at bounding box center [337, 122] width 14 height 12
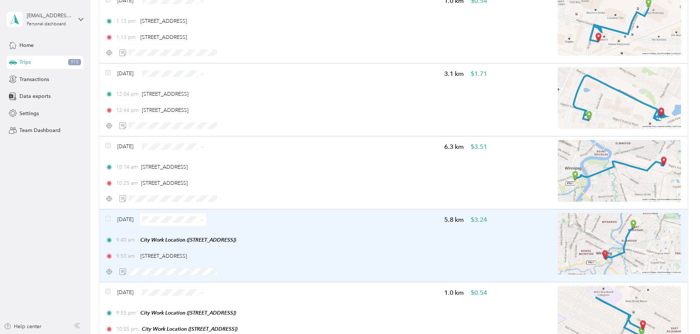
scroll to position [697, 0]
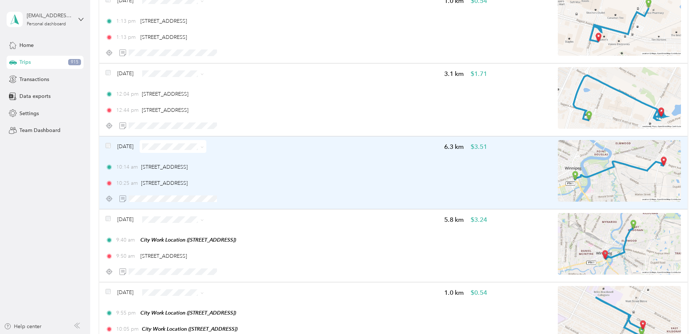
click at [581, 168] on img at bounding box center [619, 171] width 123 height 62
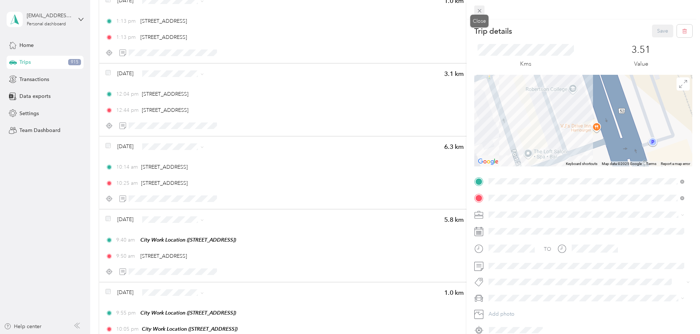
click at [481, 11] on icon at bounding box center [480, 11] width 6 height 6
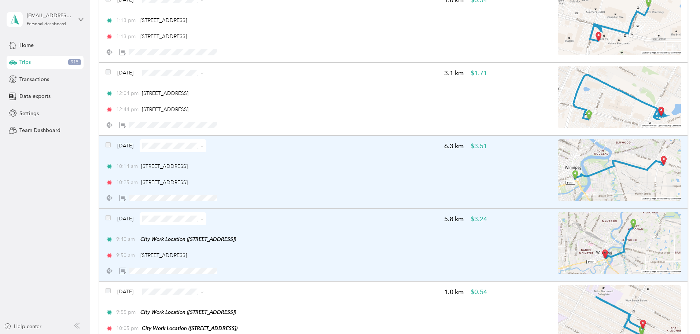
scroll to position [696, 0]
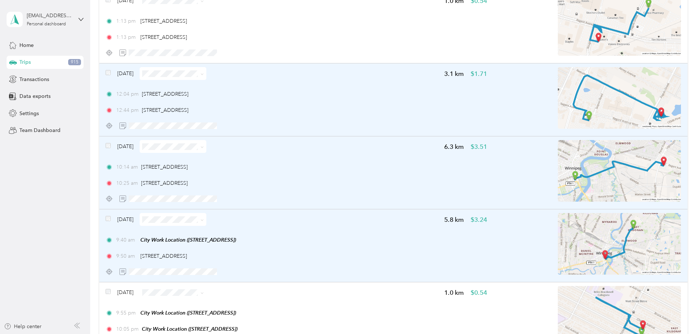
click at [597, 109] on img at bounding box center [619, 98] width 123 height 62
click at [599, 119] on img at bounding box center [619, 98] width 123 height 62
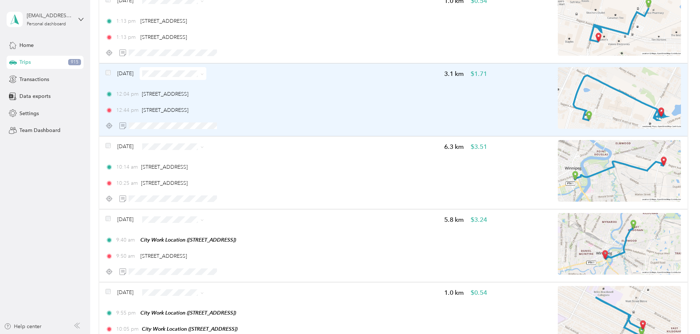
click at [577, 97] on img at bounding box center [619, 98] width 123 height 62
click at [623, 113] on img at bounding box center [619, 98] width 123 height 62
click at [591, 99] on img at bounding box center [619, 98] width 123 height 62
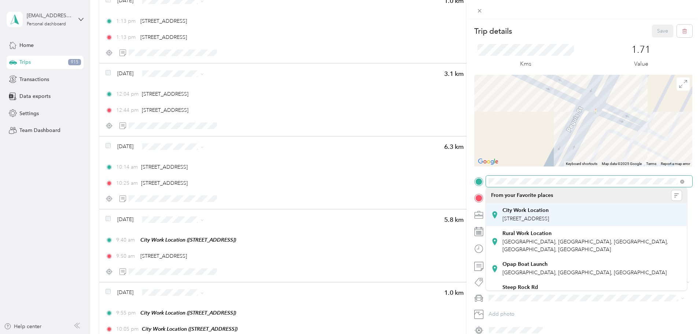
drag, startPoint x: 581, startPoint y: 148, endPoint x: 633, endPoint y: 215, distance: 85.0
click at [633, 334] on div "Trip details Save This trip cannot be edited because it is either under review,…" at bounding box center [348, 334] width 697 height 0
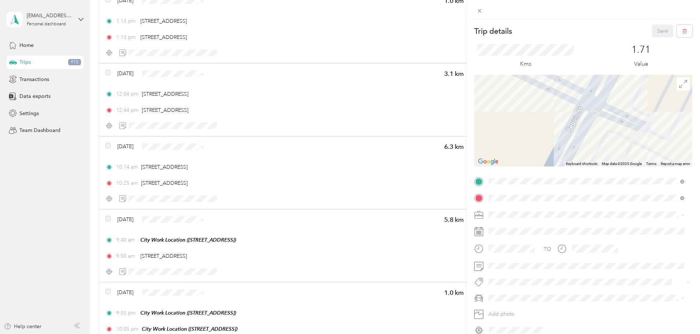
click at [157, 219] on div "Trip details Save This trip cannot be edited because it is either under review,…" at bounding box center [350, 167] width 700 height 334
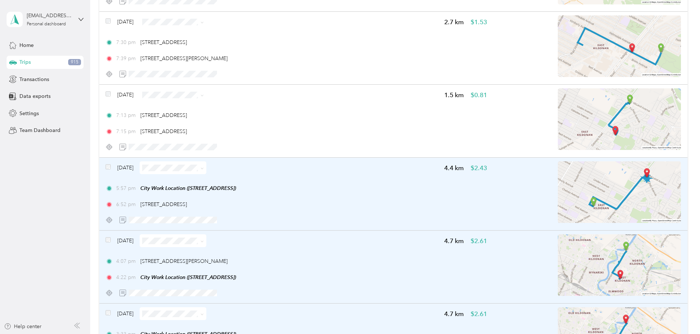
scroll to position [146, 0]
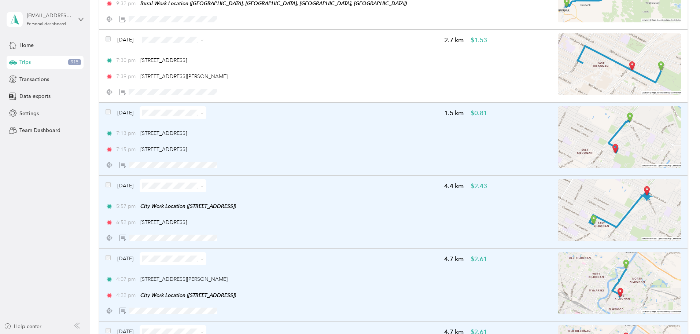
click at [111, 109] on span at bounding box center [108, 113] width 5 height 8
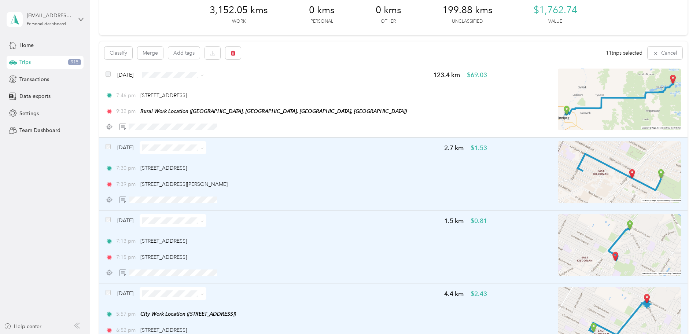
scroll to position [36, 0]
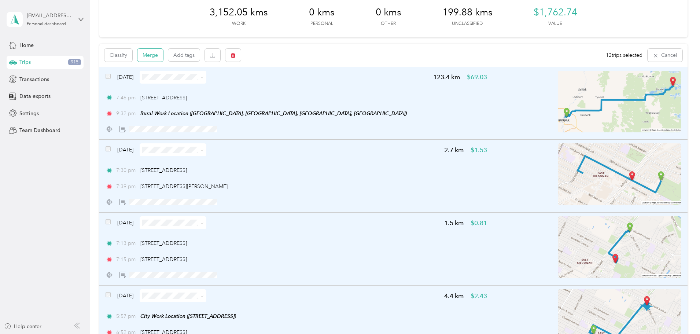
click at [163, 58] on button "Merge" at bounding box center [151, 55] width 26 height 13
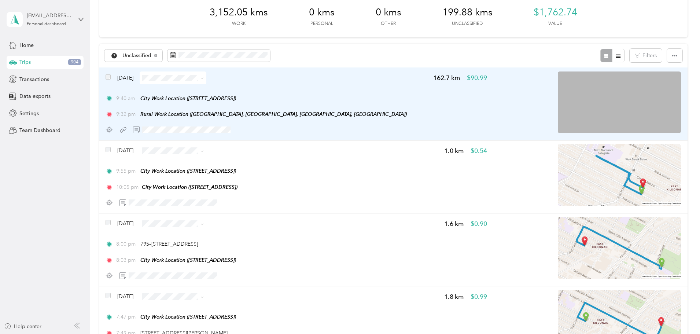
click at [204, 78] on span at bounding box center [201, 78] width 6 height 8
click at [204, 78] on icon at bounding box center [202, 78] width 3 height 3
click at [236, 153] on span "Errands/Shopping" at bounding box center [240, 153] width 44 height 8
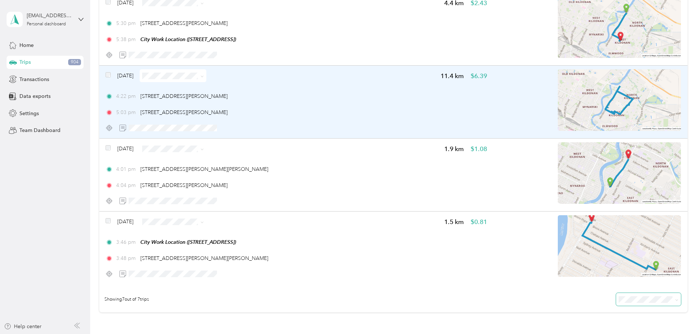
scroll to position [366, 0]
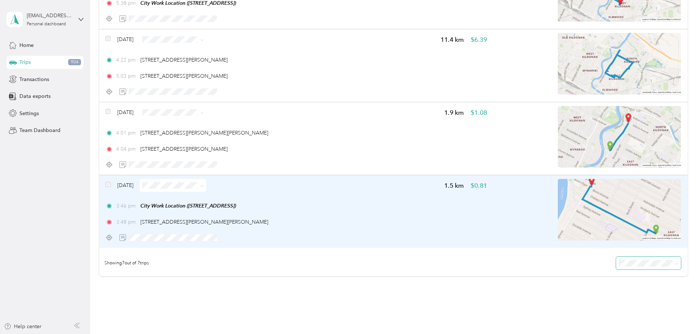
click at [558, 192] on img at bounding box center [619, 210] width 123 height 62
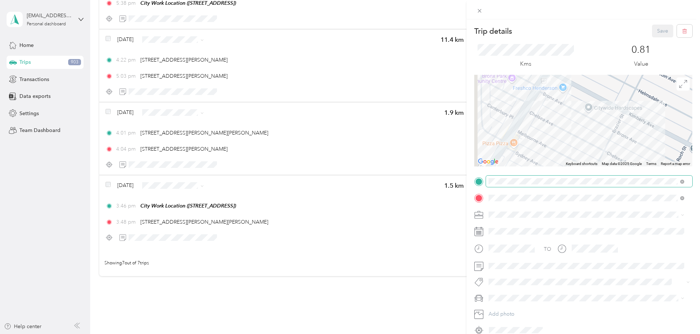
drag, startPoint x: 560, startPoint y: 127, endPoint x: 566, endPoint y: 176, distance: 49.2
click at [566, 176] on div "Trip details Save This trip cannot be edited because it is either under review,…" at bounding box center [584, 180] width 218 height 311
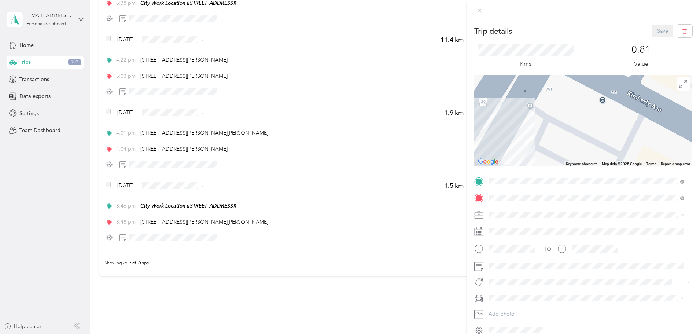
drag, startPoint x: 608, startPoint y: 107, endPoint x: 571, endPoint y: 137, distance: 47.4
click at [571, 139] on div at bounding box center [584, 121] width 218 height 92
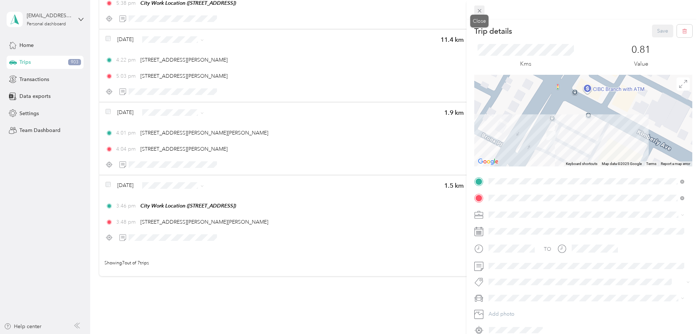
click at [478, 10] on icon at bounding box center [480, 11] width 4 height 4
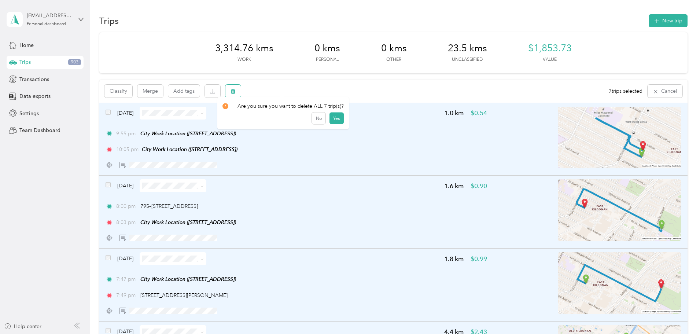
click at [241, 92] on button "button" at bounding box center [233, 91] width 15 height 13
click at [335, 124] on button "Yes" at bounding box center [337, 122] width 14 height 12
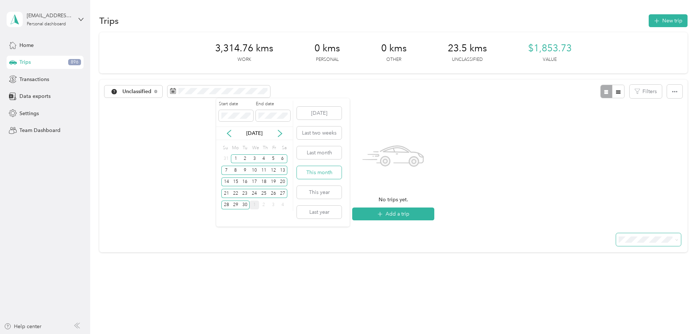
click at [314, 177] on button "This month" at bounding box center [319, 172] width 45 height 13
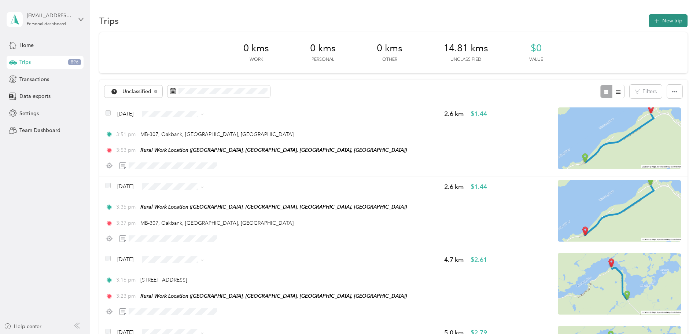
click at [649, 24] on button "New trip" at bounding box center [668, 20] width 39 height 13
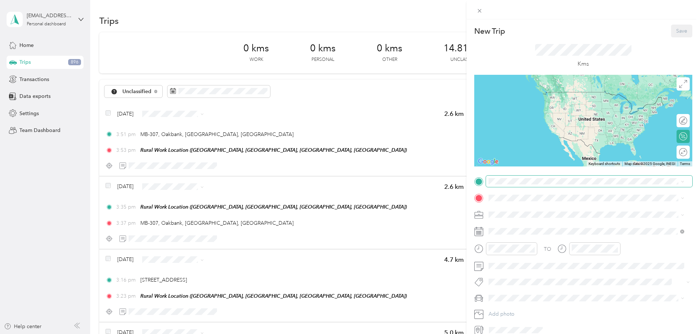
click at [519, 184] on span at bounding box center [589, 182] width 206 height 12
click at [526, 213] on div "City Work Location [STREET_ADDRESS]" at bounding box center [526, 211] width 47 height 15
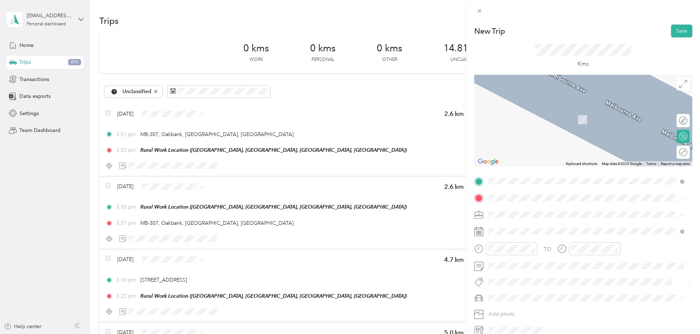
click at [529, 251] on div "Rural Work Location [GEOGRAPHIC_DATA], [GEOGRAPHIC_DATA], [GEOGRAPHIC_DATA], [G…" at bounding box center [592, 258] width 179 height 23
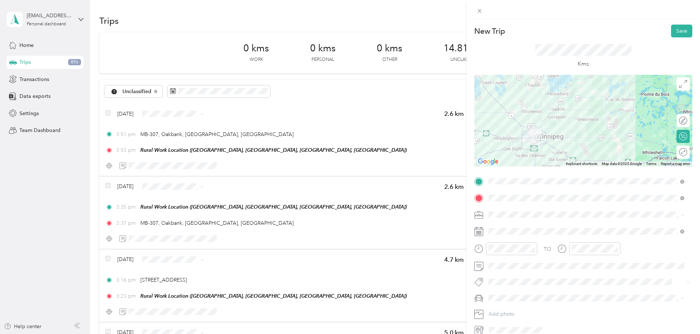
click at [512, 269] on ol "Work Personal Works Meeting Resort Errands/Shopping Flood Other Charity Medical…" at bounding box center [586, 272] width 201 height 103
click at [502, 266] on div "Meeting" at bounding box center [586, 266] width 191 height 8
drag, startPoint x: 538, startPoint y: 159, endPoint x: 538, endPoint y: 151, distance: 8.1
click at [538, 151] on ul "AM PM" at bounding box center [537, 185] width 21 height 79
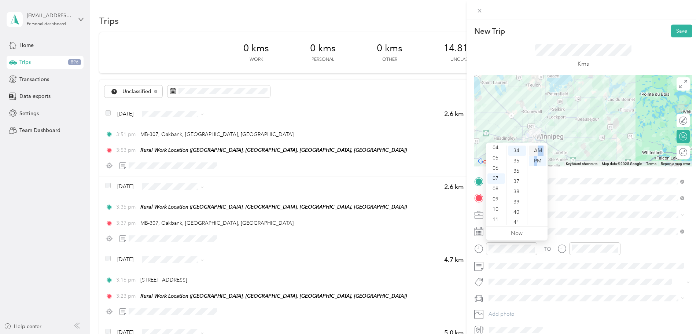
click at [537, 151] on div "AM" at bounding box center [538, 151] width 18 height 10
click at [498, 188] on div "08" at bounding box center [497, 189] width 18 height 10
click at [498, 176] on div "07" at bounding box center [497, 178] width 18 height 10
click at [522, 149] on div "30" at bounding box center [518, 146] width 18 height 10
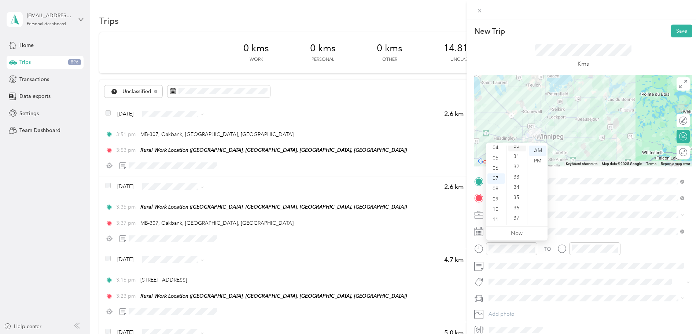
scroll to position [308, 0]
click at [577, 211] on span at bounding box center [589, 215] width 206 height 12
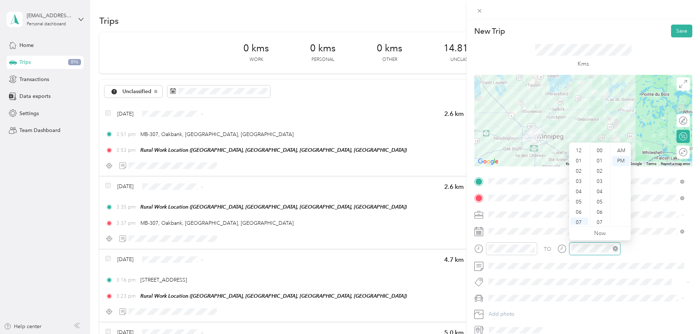
scroll to position [44, 0]
click at [619, 152] on div "AM" at bounding box center [621, 151] width 18 height 10
click at [581, 196] on div "09" at bounding box center [580, 199] width 18 height 10
click at [596, 178] on div "08" at bounding box center [601, 177] width 18 height 10
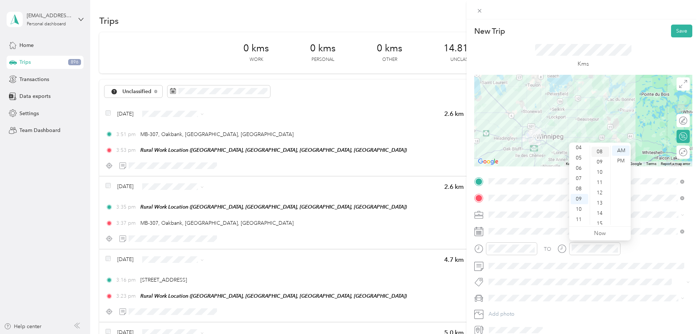
scroll to position [82, 0]
click at [659, 248] on div "TO" at bounding box center [584, 251] width 218 height 18
click at [676, 35] on button "Save" at bounding box center [682, 31] width 21 height 13
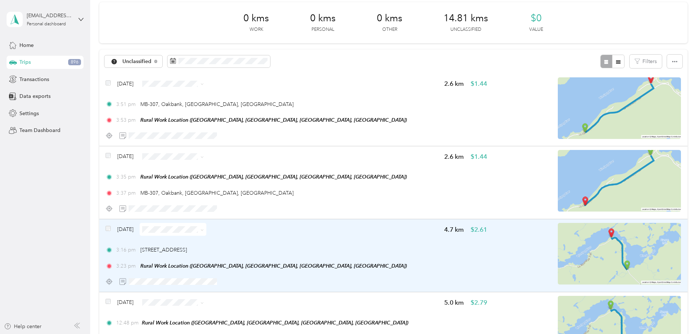
scroll to position [7, 0]
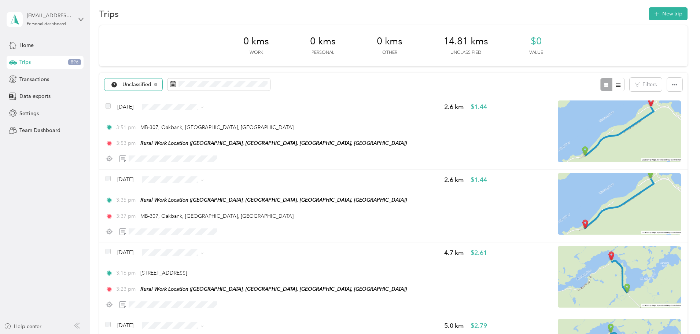
click at [163, 87] on div "Unclassified" at bounding box center [134, 84] width 58 height 12
click at [198, 99] on li "All purposes" at bounding box center [186, 97] width 67 height 13
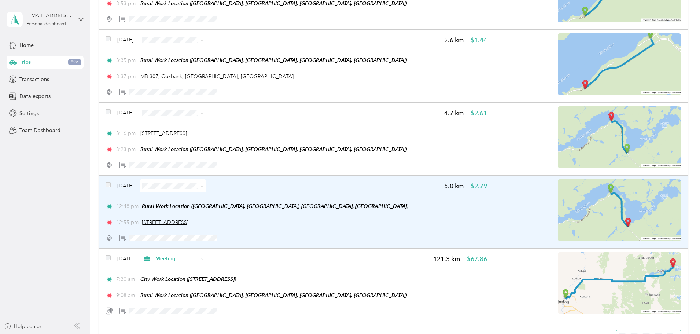
scroll to position [220, 0]
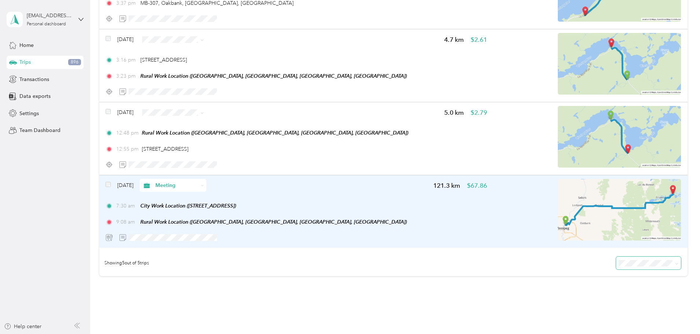
click at [332, 193] on div "[DATE] Meeting 121.3 km $67.86 7:30 am City Work Location ([STREET_ADDRESS]) 9:…" at bounding box center [297, 211] width 382 height 65
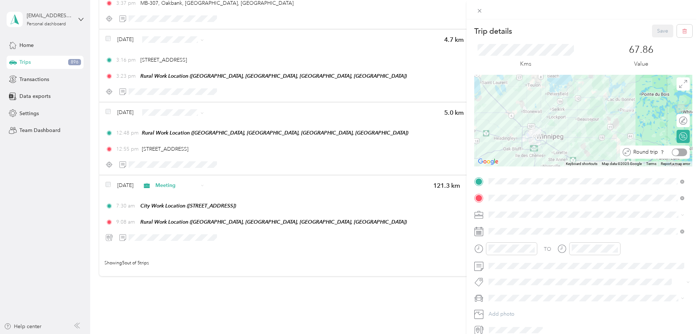
click at [673, 152] on div at bounding box center [676, 152] width 7 height 7
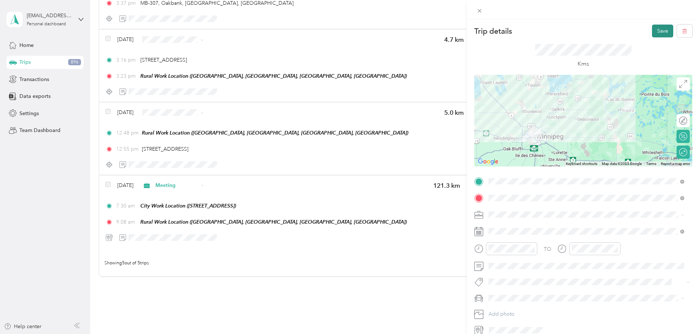
click at [655, 33] on button "Save" at bounding box center [662, 31] width 21 height 13
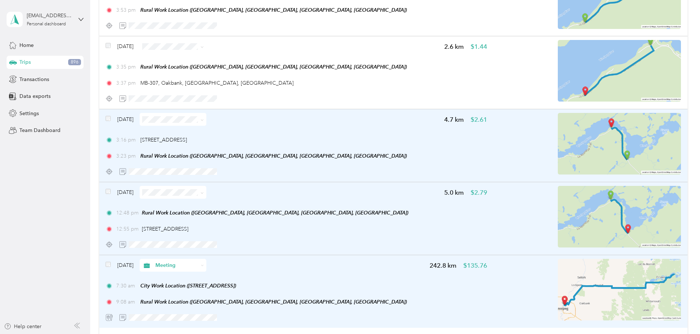
scroll to position [73, 0]
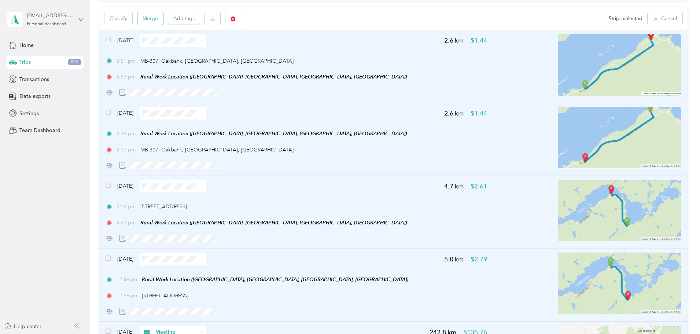
click at [163, 19] on button "Merge" at bounding box center [151, 18] width 26 height 13
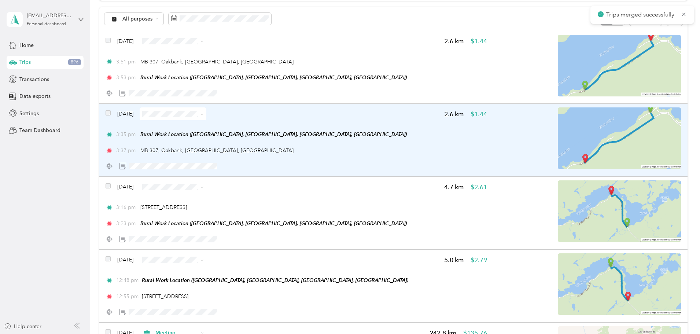
scroll to position [0, 0]
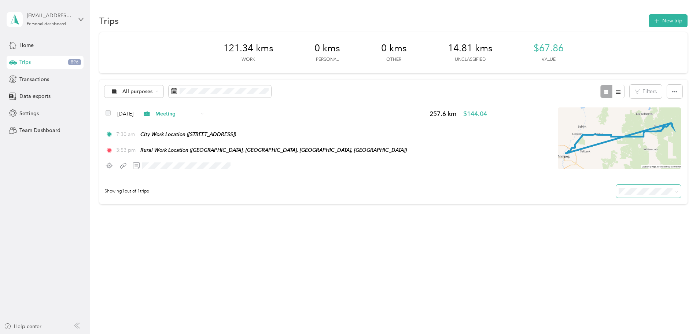
click at [381, 251] on div "Trips New trip 121.34 kms Work 0 kms Personal 0 kms Other 14.81 kms Unclassifie…" at bounding box center [393, 135] width 607 height 270
click at [164, 92] on div "All purposes" at bounding box center [134, 91] width 59 height 12
click at [207, 118] on span "Unclassified" at bounding box center [194, 118] width 44 height 8
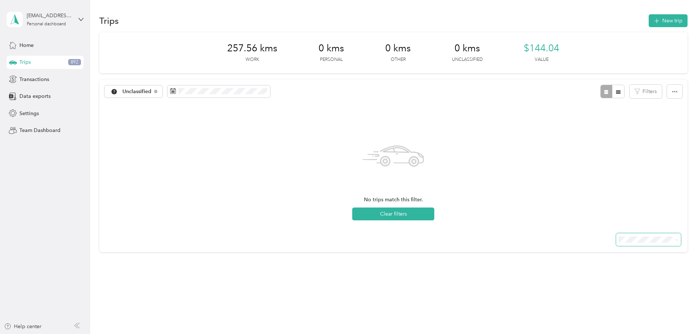
click at [34, 60] on div "Trips 892" at bounding box center [45, 62] width 77 height 13
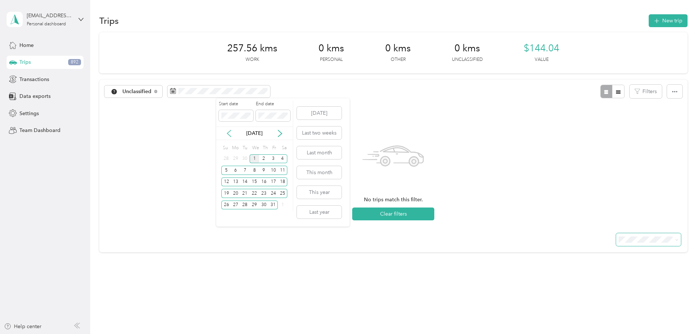
click at [231, 134] on icon at bounding box center [229, 133] width 7 height 7
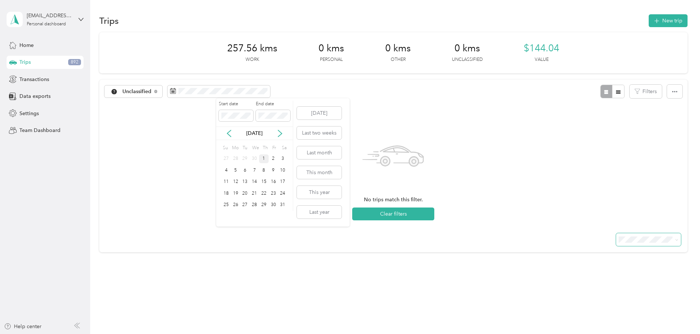
click at [263, 159] on div "1" at bounding box center [264, 158] width 10 height 9
click at [249, 125] on div "Start date End date" at bounding box center [254, 114] width 77 height 26
click at [284, 205] on div "31" at bounding box center [283, 205] width 10 height 9
